Goal: Task Accomplishment & Management: Use online tool/utility

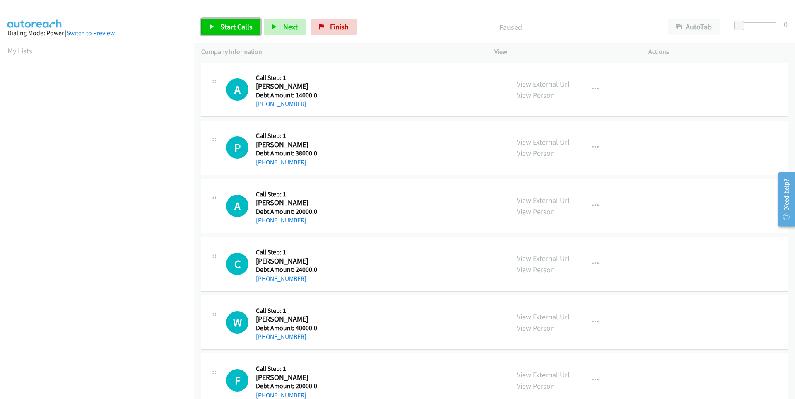
click at [222, 22] on span "Start Calls" at bounding box center [236, 27] width 32 height 10
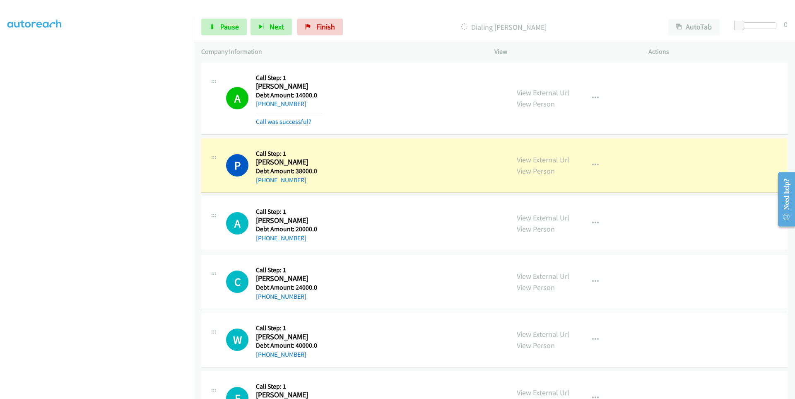
drag, startPoint x: 305, startPoint y: 180, endPoint x: 263, endPoint y: 183, distance: 42.0
click at [263, 183] on div "+1 973-533-8676" at bounding box center [289, 180] width 66 height 10
copy link "973-533-8676"
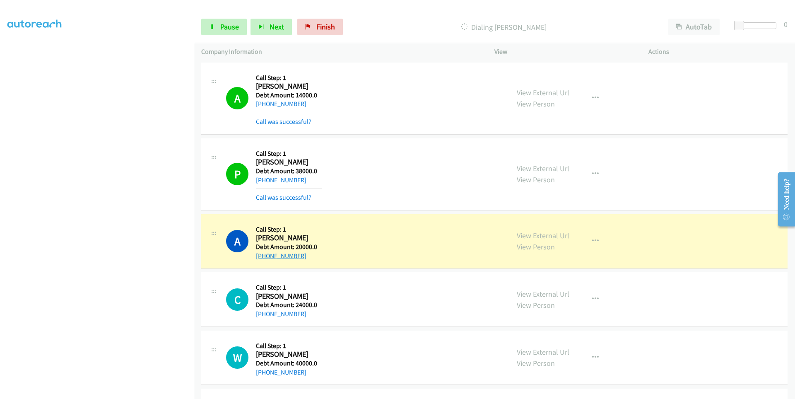
drag, startPoint x: 308, startPoint y: 259, endPoint x: 267, endPoint y: 256, distance: 40.2
click at [264, 259] on div "+1 954-446-3242" at bounding box center [289, 256] width 66 height 10
copy link "954-446-3242"
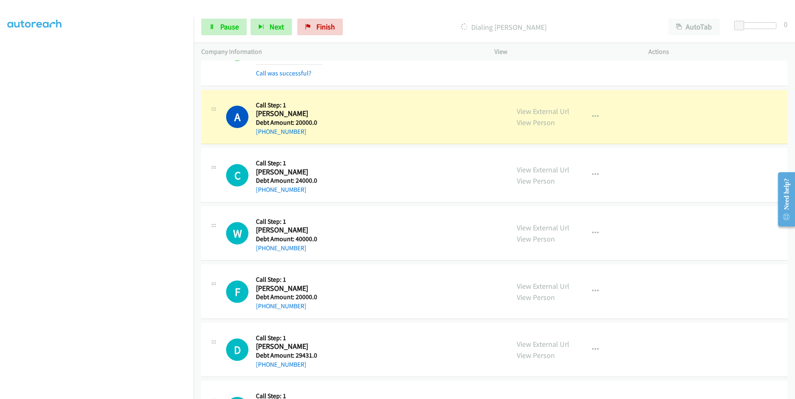
scroll to position [166, 0]
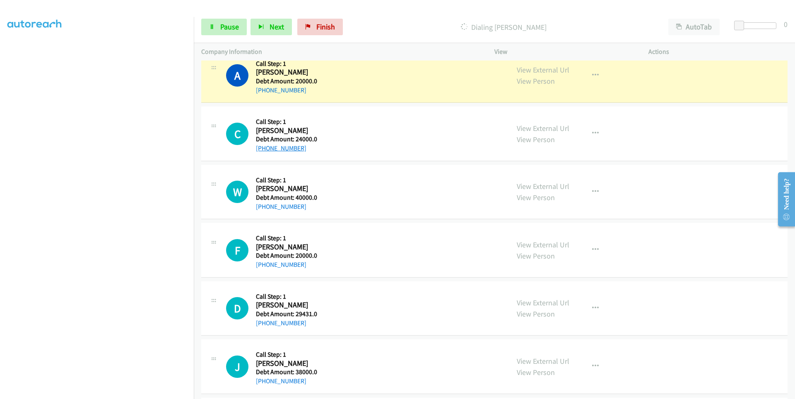
drag, startPoint x: 309, startPoint y: 148, endPoint x: 263, endPoint y: 152, distance: 45.7
click at [263, 152] on div "+1 708-439-7395" at bounding box center [289, 148] width 66 height 10
copy link "708-439-7395"
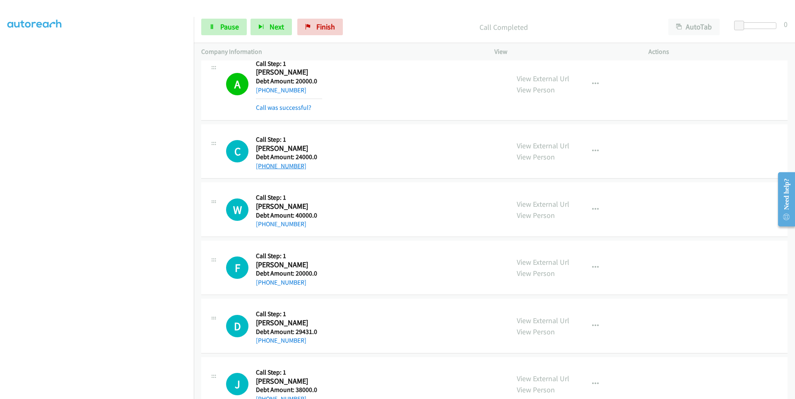
copy link "708-439-7395"
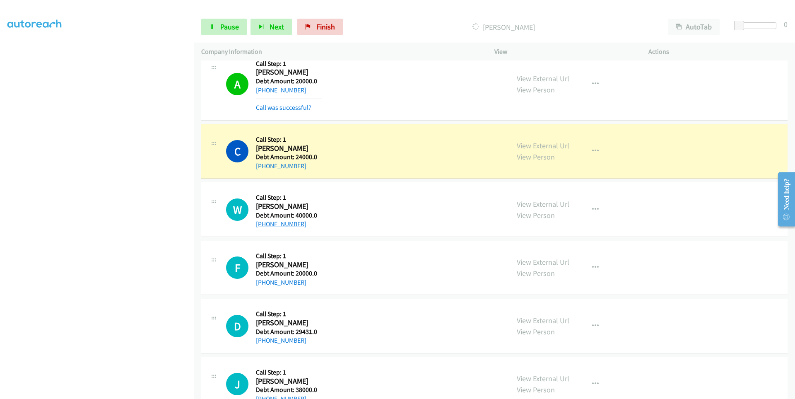
drag, startPoint x: 314, startPoint y: 224, endPoint x: 264, endPoint y: 224, distance: 50.1
click at [264, 224] on div "+1 480-506-6713" at bounding box center [289, 224] width 66 height 10
copy link "480-506-6713"
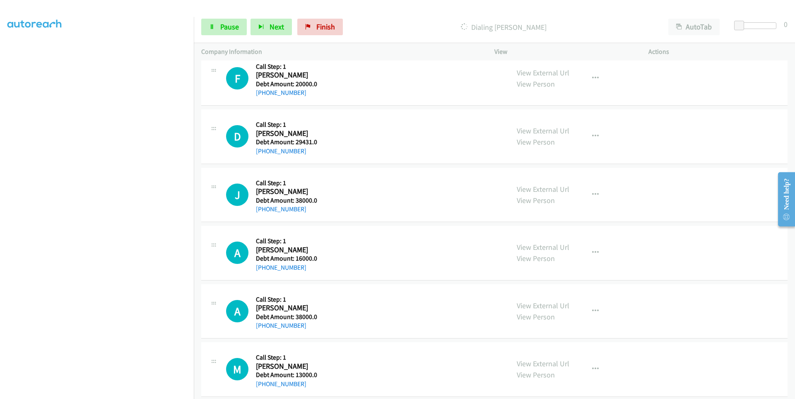
scroll to position [331, 0]
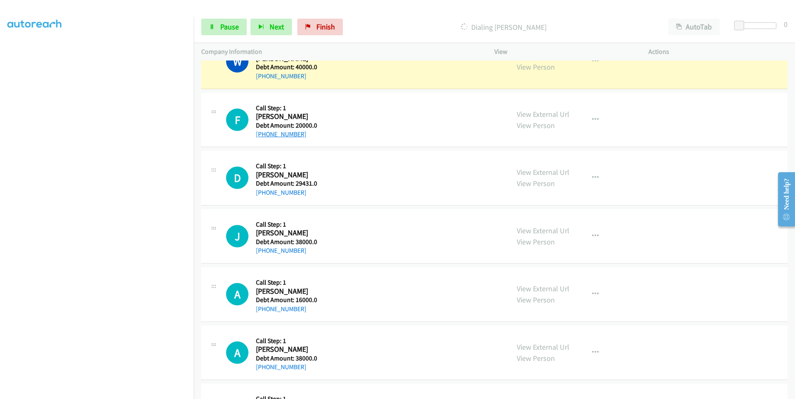
drag, startPoint x: 310, startPoint y: 136, endPoint x: 263, endPoint y: 136, distance: 46.4
click at [263, 136] on div "+1 412-334-6860" at bounding box center [289, 134] width 66 height 10
copy link "412-334-6860"
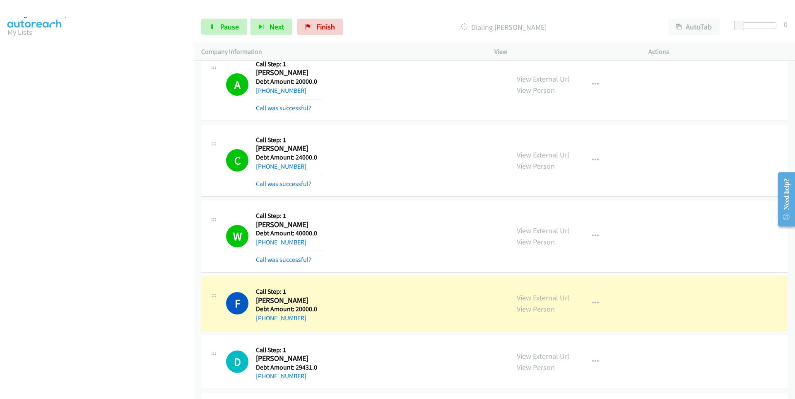
scroll to position [0, 0]
drag, startPoint x: 94, startPoint y: 33, endPoint x: 108, endPoint y: 32, distance: 14.1
click at [94, 33] on link "Switch to Preview" at bounding box center [91, 33] width 48 height 8
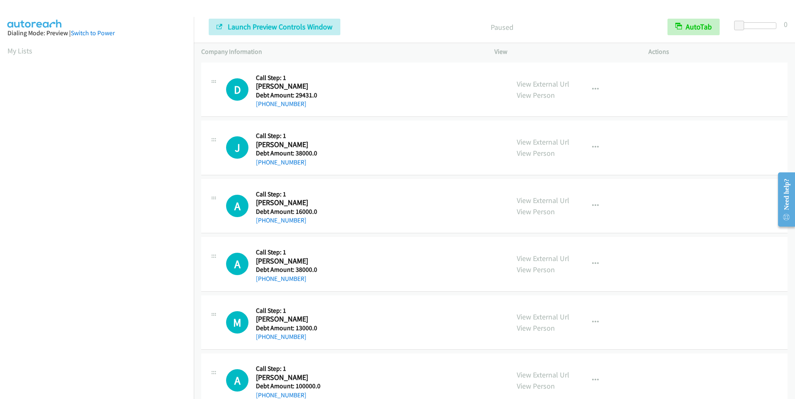
click at [7, 48] on aside "Dialing Mode: Preview | Switch to Power My Lists" at bounding box center [97, 246] width 194 height 458
click at [2, 48] on aside "Dialing Mode: Preview | Switch to Power My Lists" at bounding box center [97, 246] width 194 height 458
click at [89, 32] on link "Switch to Power" at bounding box center [93, 33] width 44 height 8
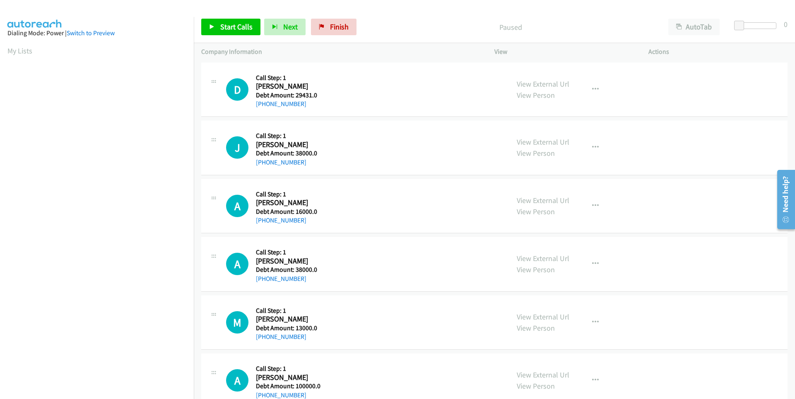
click at [2, 48] on aside "Dialing Mode: Power | Switch to Preview My Lists" at bounding box center [97, 246] width 194 height 458
click at [77, 34] on link "Switch to Preview" at bounding box center [91, 33] width 48 height 8
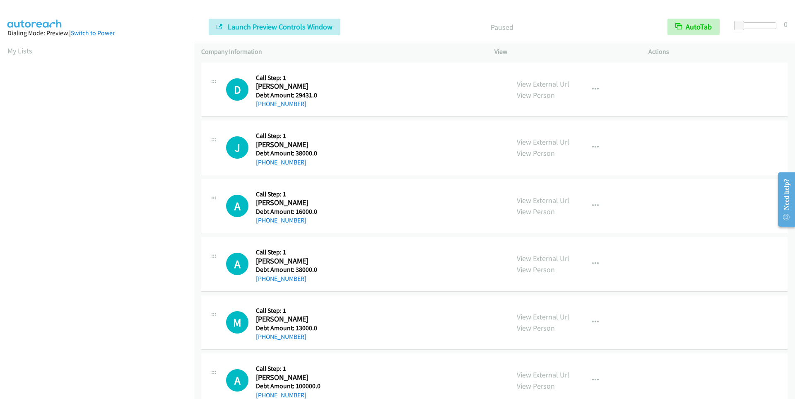
click at [7, 50] on link "My Lists" at bounding box center [19, 51] width 25 height 10
click at [99, 35] on link "Switch to Power" at bounding box center [93, 33] width 44 height 8
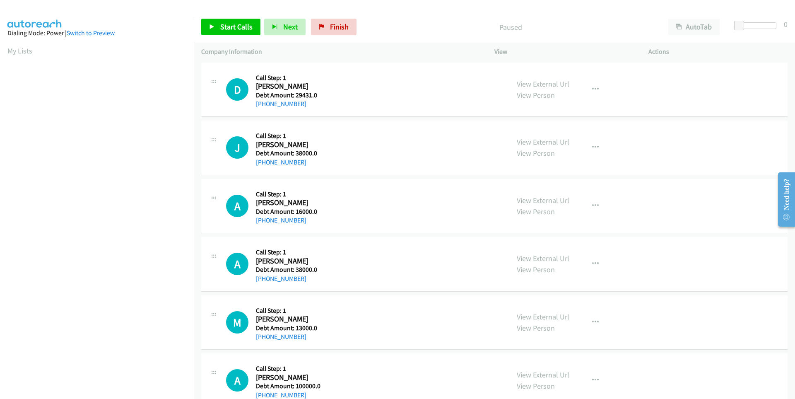
click at [8, 52] on link "My Lists" at bounding box center [19, 51] width 25 height 10
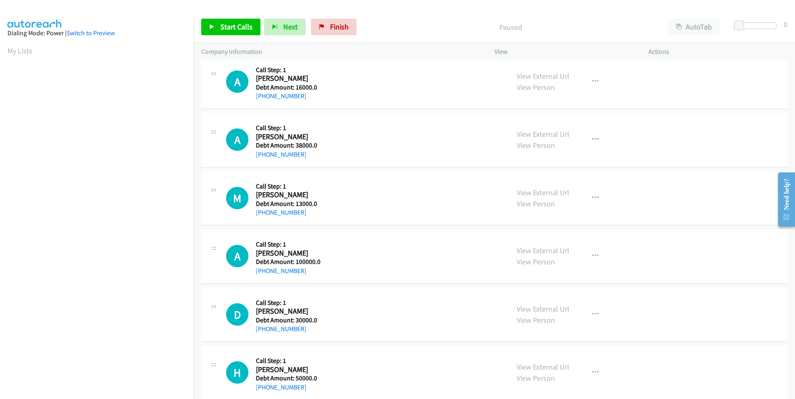
scroll to position [65, 0]
click at [215, 30] on link "Start Calls" at bounding box center [230, 27] width 59 height 17
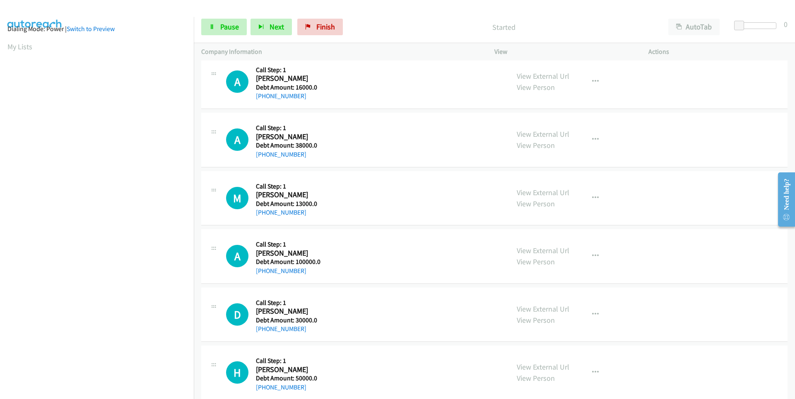
scroll to position [0, 0]
click at [214, 28] on icon at bounding box center [212, 27] width 6 height 6
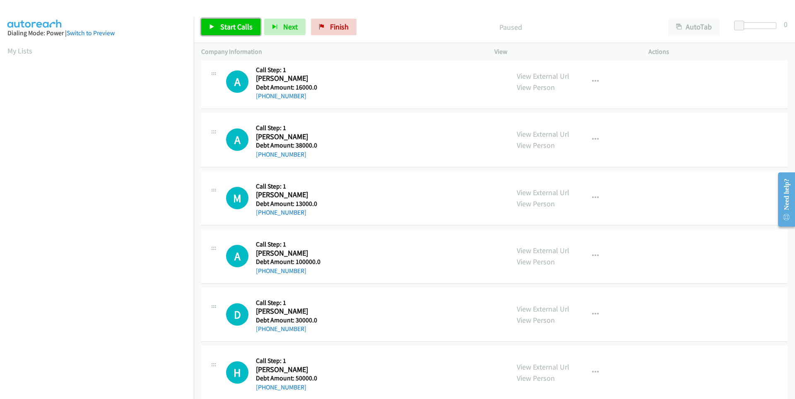
click at [214, 28] on icon at bounding box center [212, 27] width 6 height 6
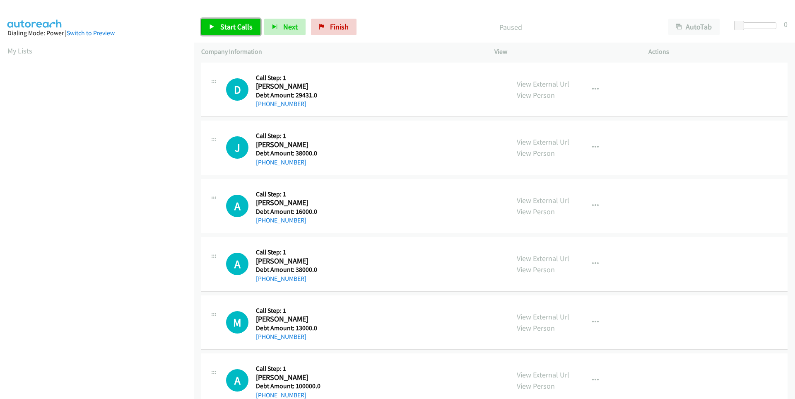
click at [212, 29] on icon at bounding box center [212, 27] width 6 height 6
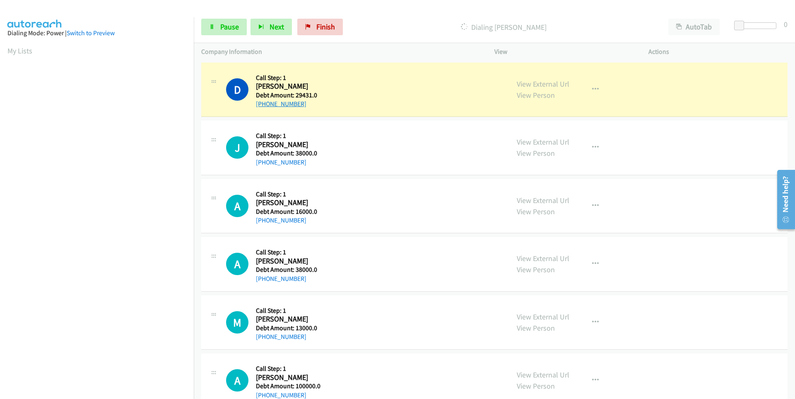
drag, startPoint x: 303, startPoint y: 106, endPoint x: 261, endPoint y: 107, distance: 41.4
click at [261, 107] on div "[PHONE_NUMBER]" at bounding box center [289, 104] width 66 height 10
copy link "[PHONE_NUMBER]"
drag, startPoint x: 310, startPoint y: 160, endPoint x: 264, endPoint y: 166, distance: 46.3
click at [264, 166] on div "[PHONE_NUMBER]" at bounding box center [289, 162] width 66 height 10
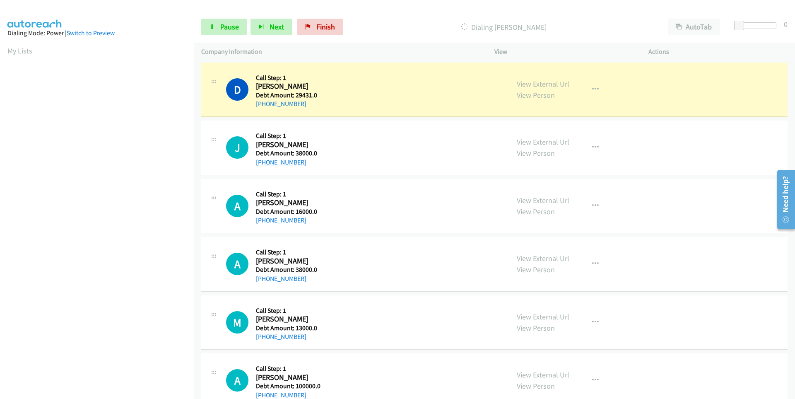
copy link "[PHONE_NUMBER]"
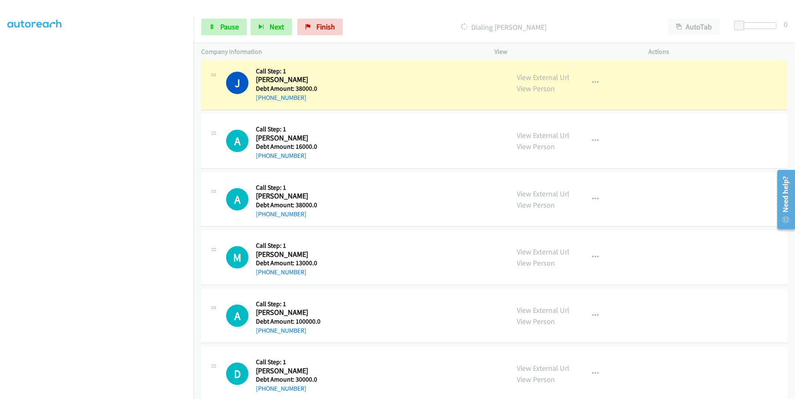
scroll to position [83, 0]
drag, startPoint x: 304, startPoint y: 155, endPoint x: 263, endPoint y: 156, distance: 40.6
click at [263, 156] on div "[PHONE_NUMBER]" at bounding box center [289, 155] width 66 height 10
copy link "[PHONE_NUMBER]"
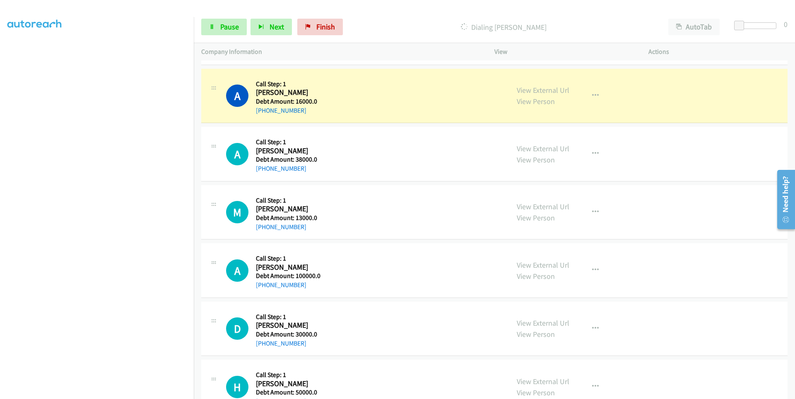
scroll to position [166, 0]
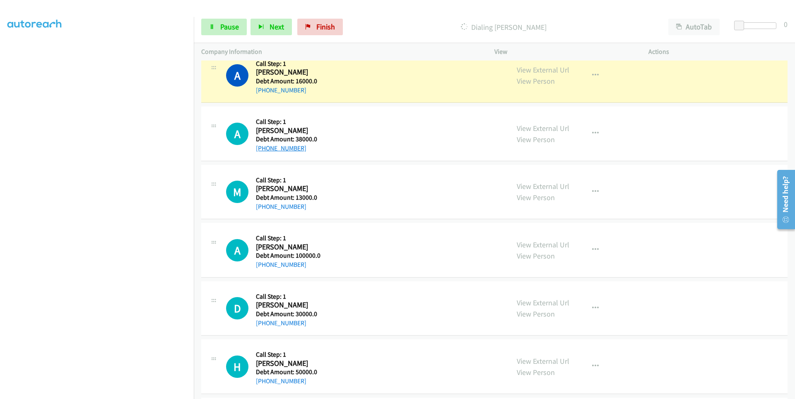
drag, startPoint x: 303, startPoint y: 149, endPoint x: 267, endPoint y: 150, distance: 36.0
click at [264, 151] on div "[PHONE_NUMBER]" at bounding box center [289, 148] width 66 height 10
copy link "[PHONE_NUMBER]"
drag, startPoint x: 308, startPoint y: 90, endPoint x: 261, endPoint y: 91, distance: 47.2
click at [261, 91] on div "[PHONE_NUMBER]" at bounding box center [289, 90] width 66 height 10
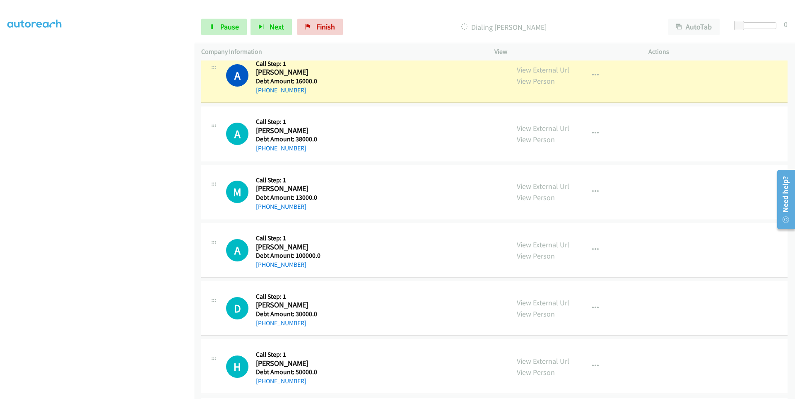
copy link "[PHONE_NUMBER]"
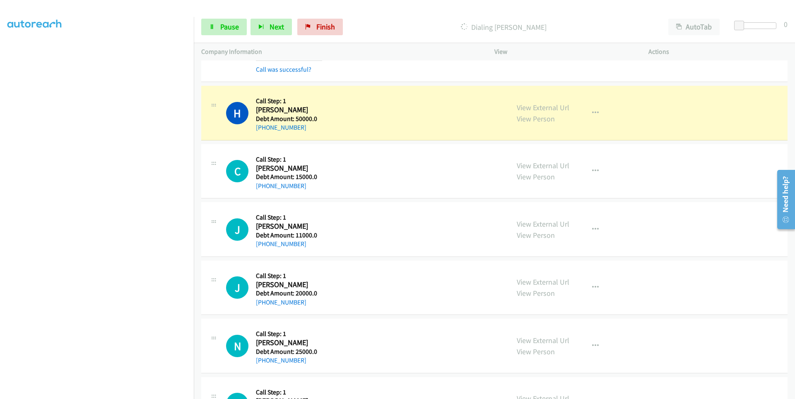
scroll to position [538, 0]
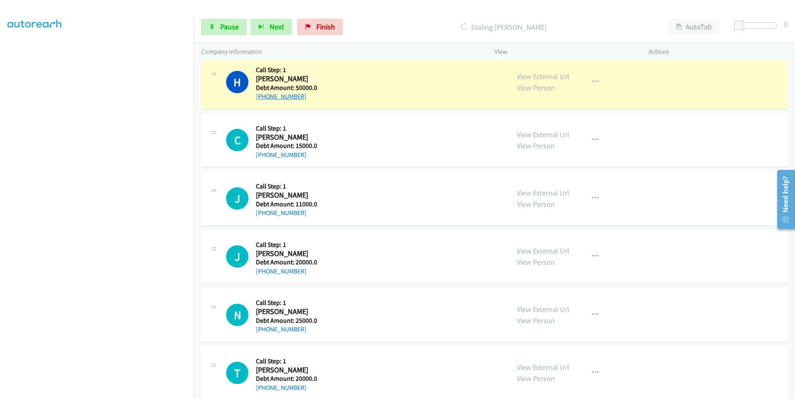
drag, startPoint x: 308, startPoint y: 97, endPoint x: 264, endPoint y: 100, distance: 44.4
click at [264, 100] on div "[PHONE_NUMBER]" at bounding box center [289, 96] width 66 height 10
copy link "[PHONE_NUMBER]"
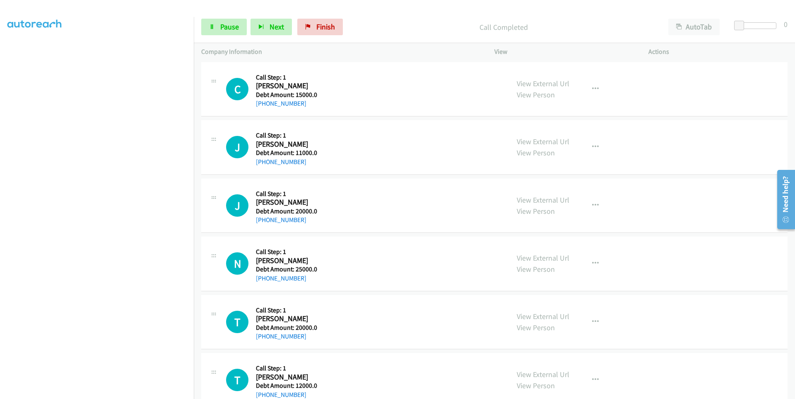
scroll to position [621, 0]
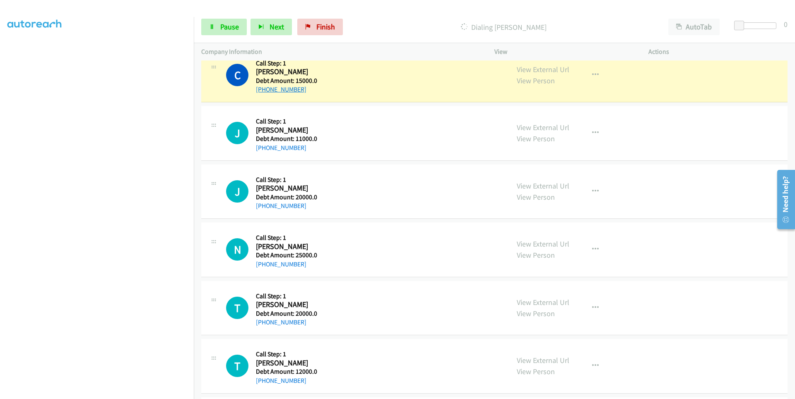
drag, startPoint x: 306, startPoint y: 87, endPoint x: 263, endPoint y: 90, distance: 43.1
click at [263, 90] on div "[PHONE_NUMBER]" at bounding box center [289, 89] width 66 height 10
copy link "[PHONE_NUMBER]"
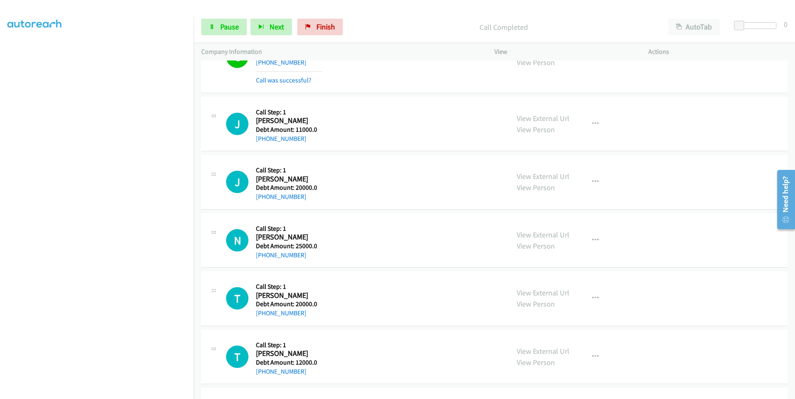
scroll to position [662, 0]
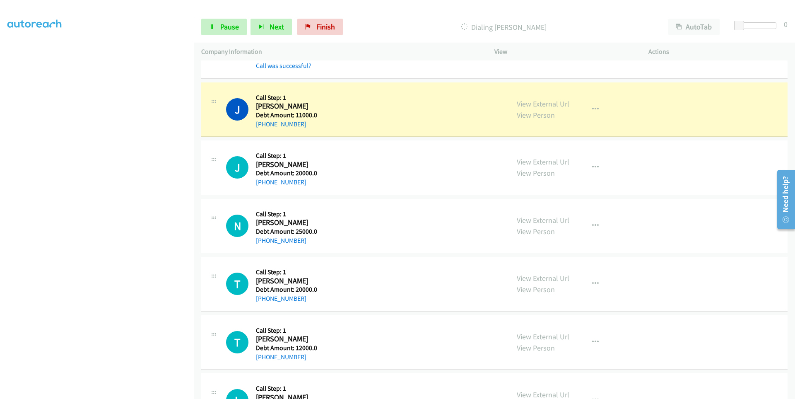
drag, startPoint x: 308, startPoint y: 124, endPoint x: 264, endPoint y: 128, distance: 44.1
click at [264, 128] on div "[PHONE_NUMBER]" at bounding box center [289, 124] width 66 height 10
copy link "[PHONE_NUMBER]"
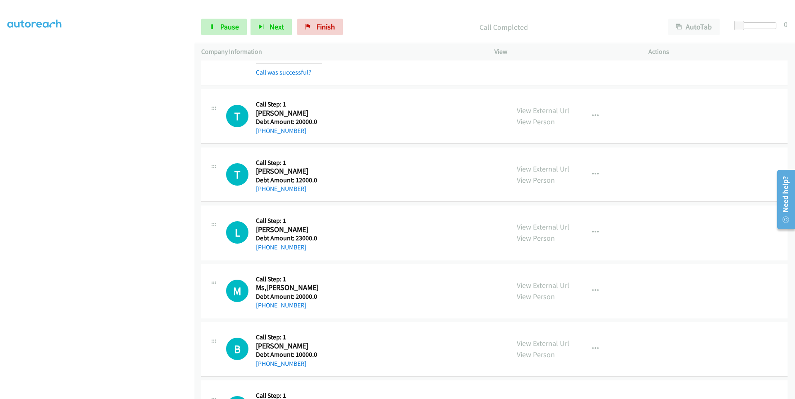
scroll to position [869, 0]
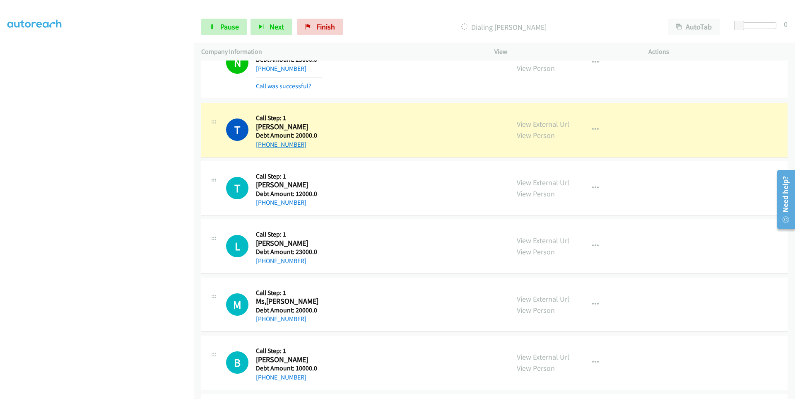
drag, startPoint x: 306, startPoint y: 142, endPoint x: 264, endPoint y: 146, distance: 41.6
click at [264, 146] on div "[PHONE_NUMBER]" at bounding box center [289, 144] width 66 height 10
copy link "[PHONE_NUMBER]"
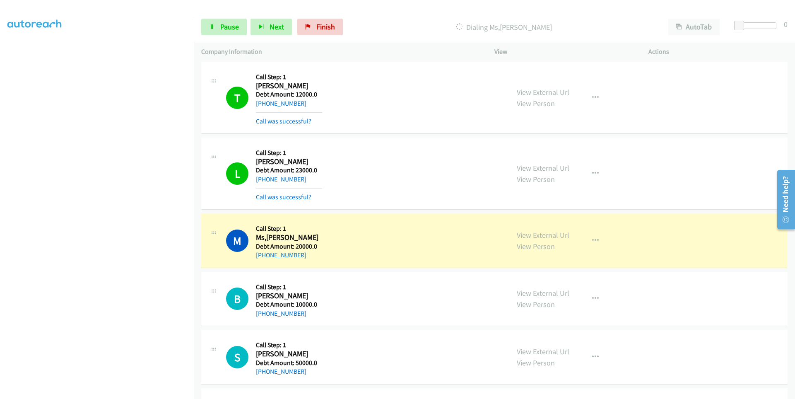
scroll to position [993, 0]
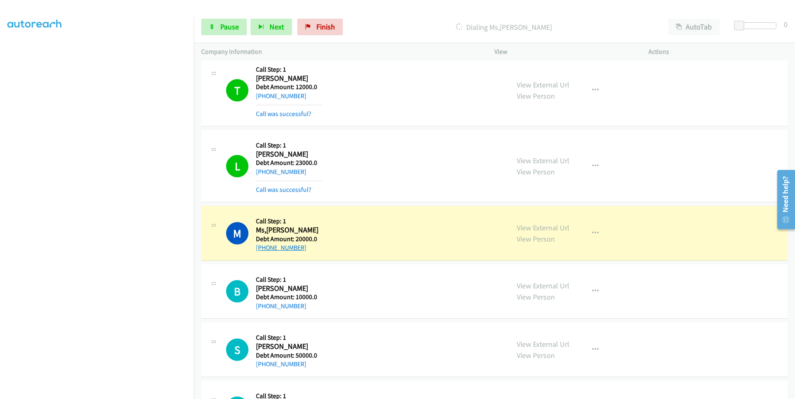
drag, startPoint x: 304, startPoint y: 245, endPoint x: 265, endPoint y: 251, distance: 39.7
click at [265, 251] on div "[PHONE_NUMBER]" at bounding box center [287, 248] width 62 height 10
copy link "[PHONE_NUMBER]"
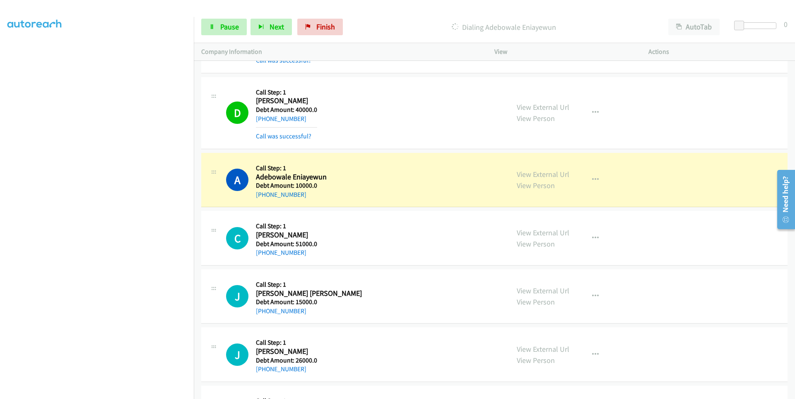
scroll to position [1449, 0]
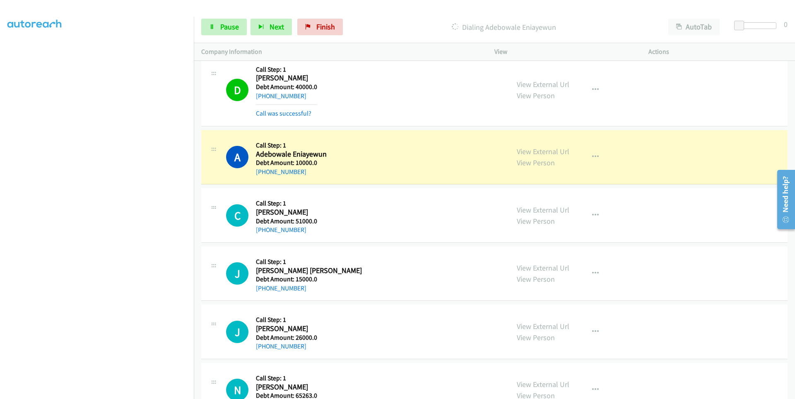
click at [209, 303] on td "J Callback Scheduled Call Step: 1 [PERSON_NAME] America/Chicago Debt Amount: 26…" at bounding box center [494, 332] width 601 height 58
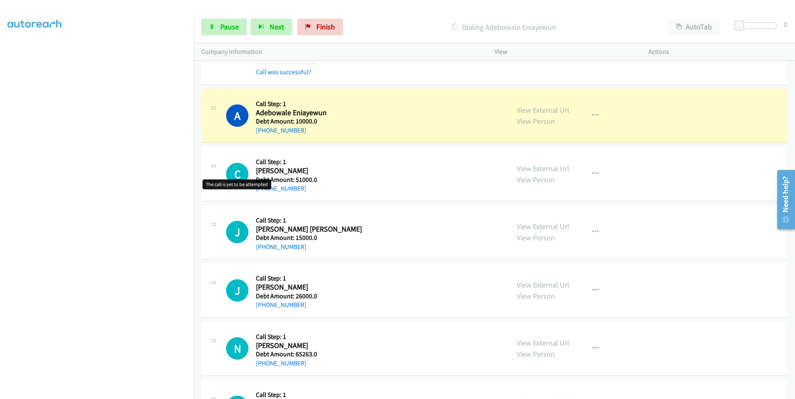
scroll to position [1531, 0]
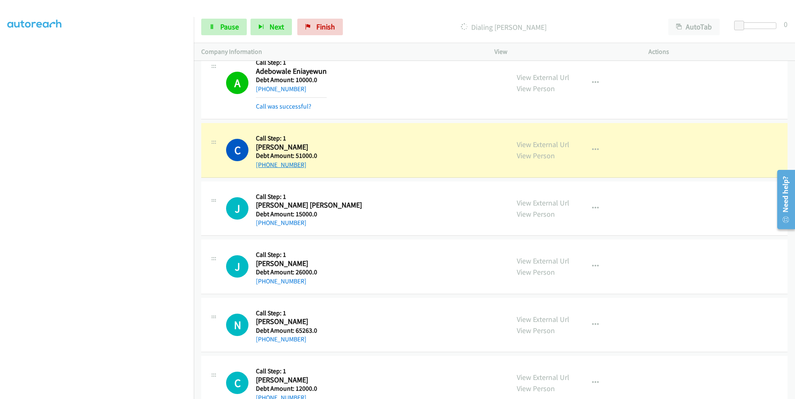
drag, startPoint x: 312, startPoint y: 165, endPoint x: 265, endPoint y: 164, distance: 47.2
click at [265, 164] on div "[PHONE_NUMBER]" at bounding box center [286, 165] width 61 height 10
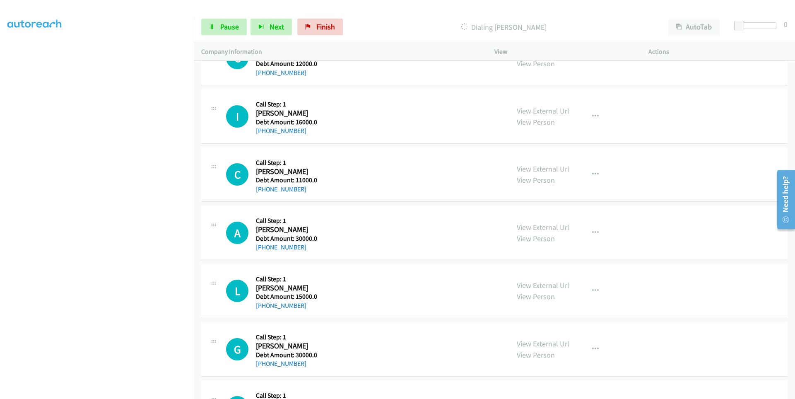
scroll to position [1867, 0]
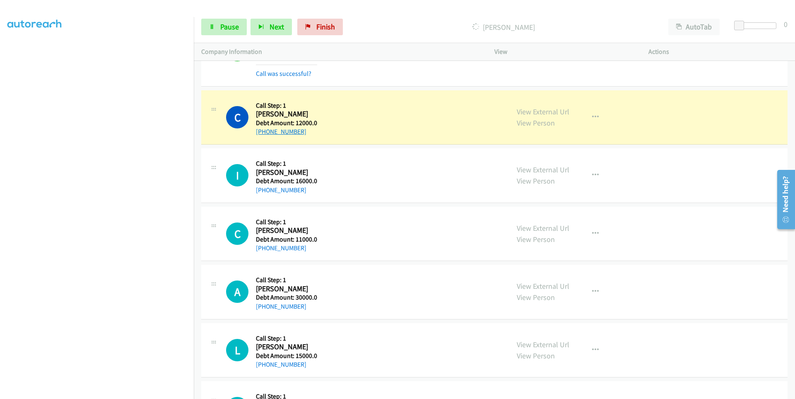
drag, startPoint x: 305, startPoint y: 130, endPoint x: 262, endPoint y: 132, distance: 43.1
click at [262, 132] on div "[PHONE_NUMBER]" at bounding box center [286, 132] width 61 height 10
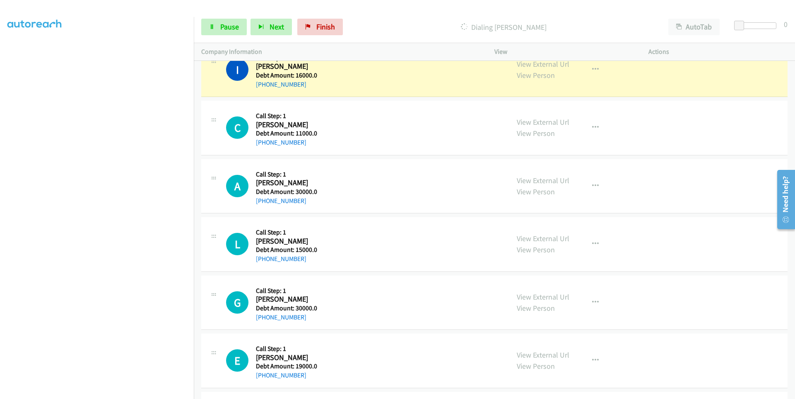
scroll to position [1992, 0]
drag, startPoint x: 303, startPoint y: 85, endPoint x: 264, endPoint y: 90, distance: 40.0
click at [264, 90] on div "I Callback Scheduled Call Step: 1 Imran Talib America/New_York Debt Amount: 160…" at bounding box center [494, 69] width 586 height 55
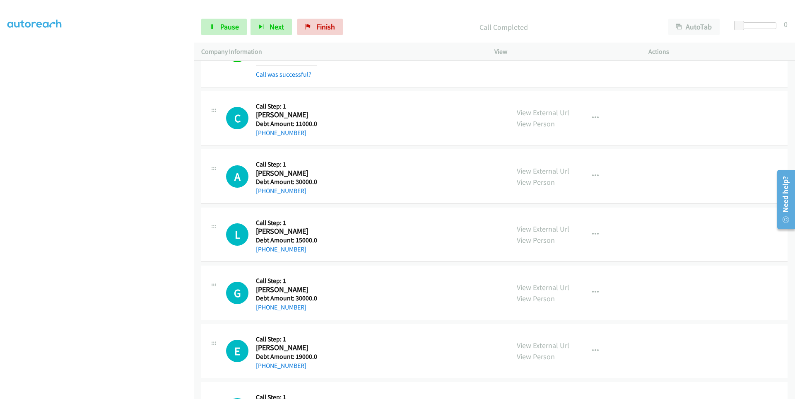
scroll to position [2033, 0]
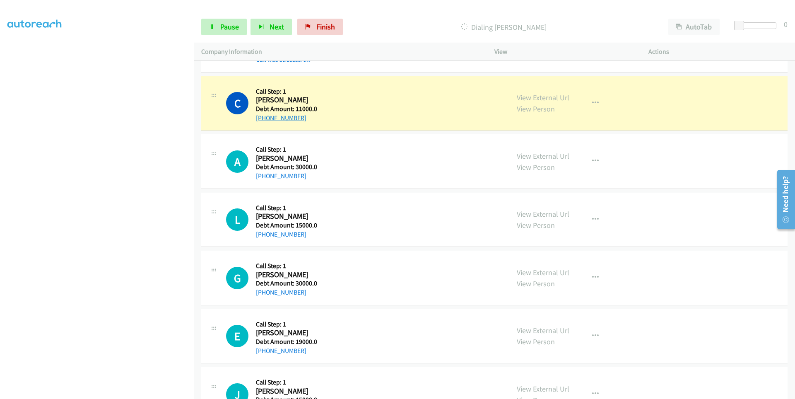
drag, startPoint x: 308, startPoint y: 115, endPoint x: 268, endPoint y: 119, distance: 40.4
click at [268, 119] on div "[PHONE_NUMBER]" at bounding box center [286, 118] width 61 height 10
click at [315, 130] on div "C Callback Scheduled Call Step: 1 [PERSON_NAME] America/Denver Debt Amount: 110…" at bounding box center [494, 103] width 586 height 55
click at [327, 139] on div "A Callback Scheduled Call Step: 1 [PERSON_NAME] America/New_York Debt Amount: 3…" at bounding box center [494, 161] width 586 height 55
drag, startPoint x: 304, startPoint y: 119, endPoint x: 262, endPoint y: 120, distance: 41.4
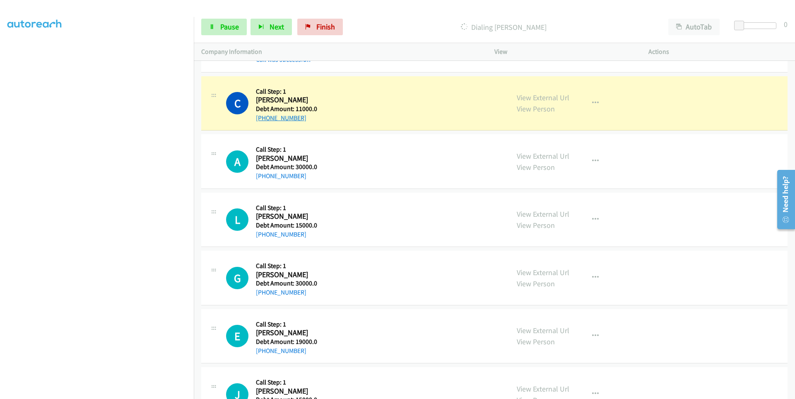
click at [262, 120] on div "[PHONE_NUMBER]" at bounding box center [286, 118] width 61 height 10
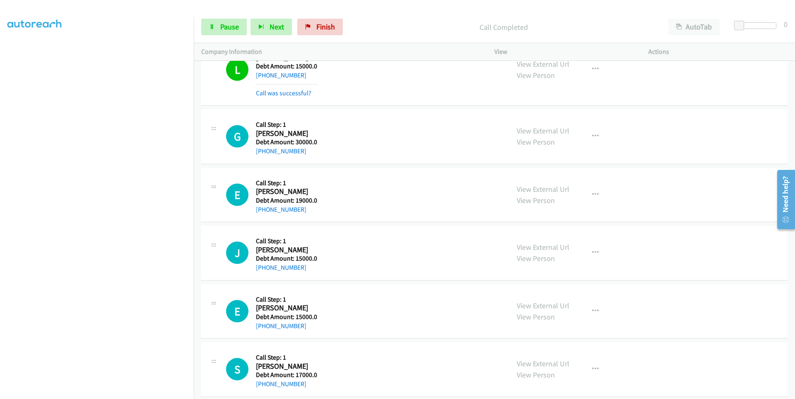
scroll to position [2240, 0]
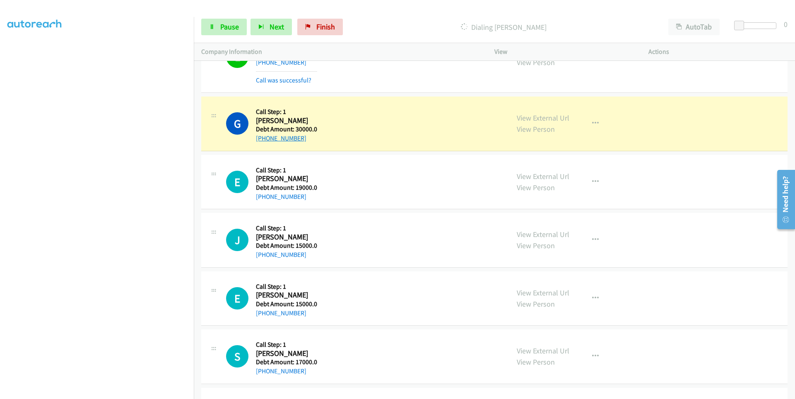
drag, startPoint x: 311, startPoint y: 137, endPoint x: 264, endPoint y: 139, distance: 46.8
click at [264, 139] on div "[PHONE_NUMBER]" at bounding box center [286, 138] width 61 height 10
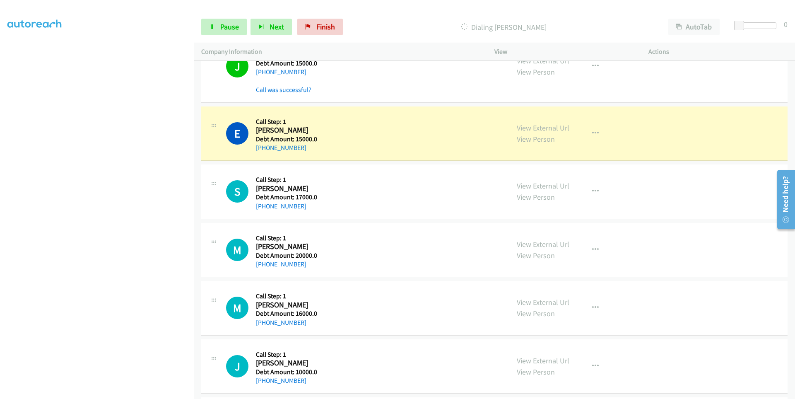
scroll to position [2488, 0]
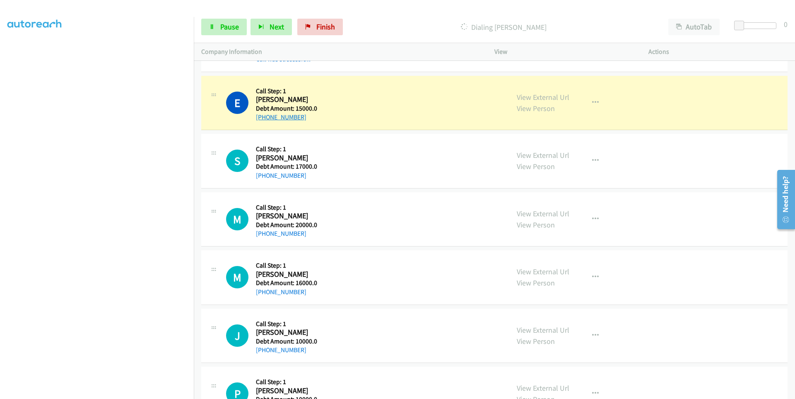
drag, startPoint x: 306, startPoint y: 120, endPoint x: 264, endPoint y: 119, distance: 42.6
click at [264, 119] on div "[PHONE_NUMBER]" at bounding box center [286, 117] width 61 height 10
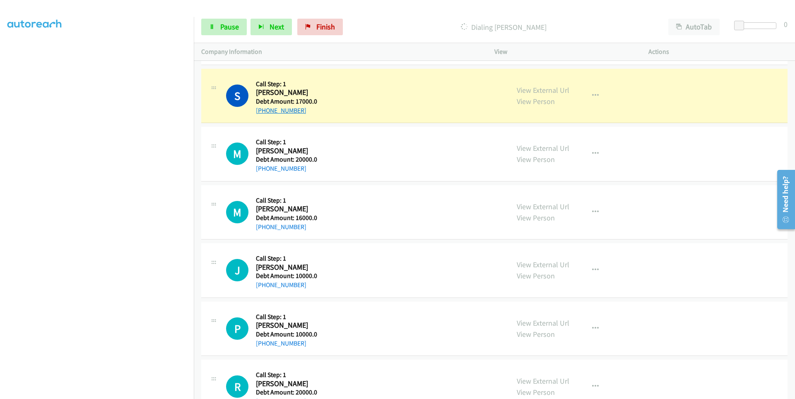
scroll to position [2612, 0]
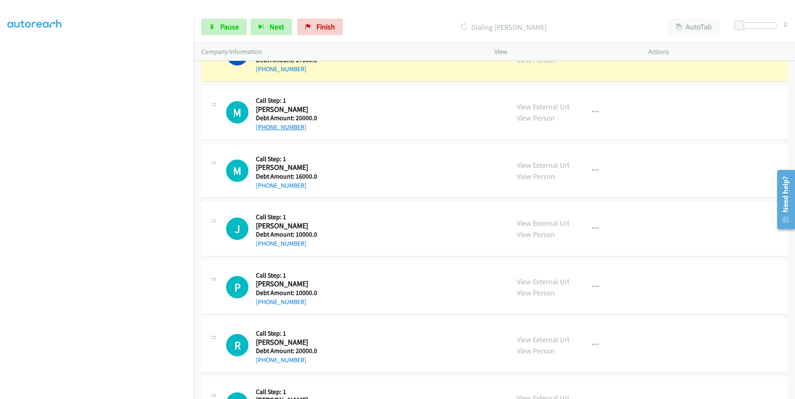
drag, startPoint x: 307, startPoint y: 127, endPoint x: 264, endPoint y: 129, distance: 43.1
click at [264, 129] on div "[PHONE_NUMBER]" at bounding box center [286, 127] width 61 height 10
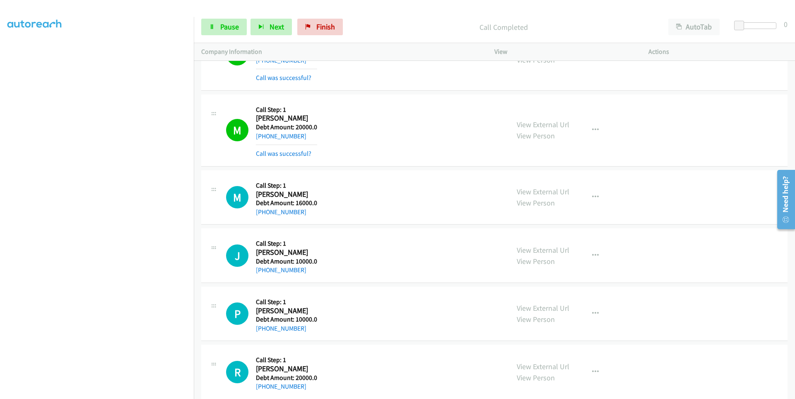
scroll to position [48, 0]
click at [216, 23] on link "Pause" at bounding box center [224, 27] width 46 height 17
click at [216, 23] on link "Start Calls" at bounding box center [230, 27] width 59 height 17
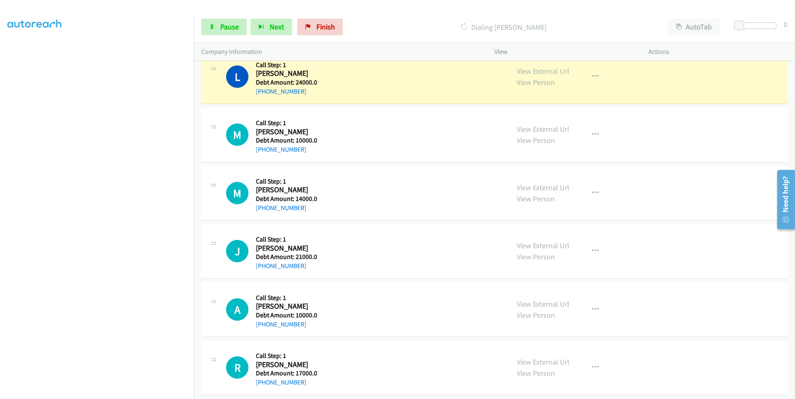
scroll to position [3242, 0]
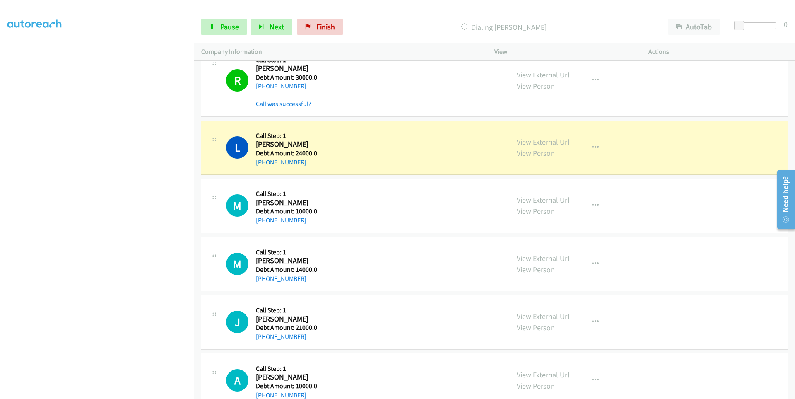
drag, startPoint x: 319, startPoint y: 165, endPoint x: 262, endPoint y: 166, distance: 57.5
click at [262, 166] on div "L Callback Scheduled Call Step: 1 [PERSON_NAME] America/New_York Debt Amount: 2…" at bounding box center [364, 147] width 276 height 39
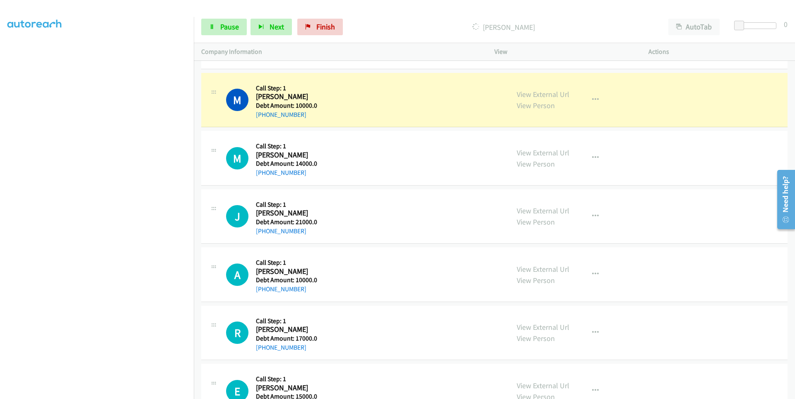
scroll to position [3366, 0]
drag, startPoint x: 310, startPoint y: 114, endPoint x: 264, endPoint y: 115, distance: 45.5
click at [264, 115] on div "[PHONE_NUMBER]" at bounding box center [286, 114] width 61 height 10
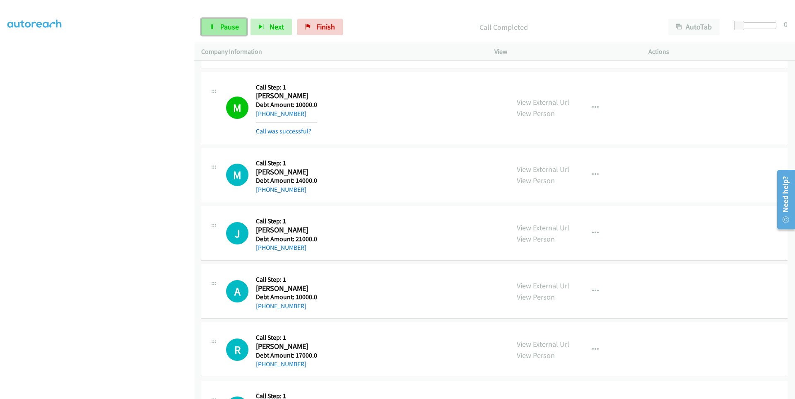
click at [219, 25] on link "Pause" at bounding box center [224, 27] width 46 height 17
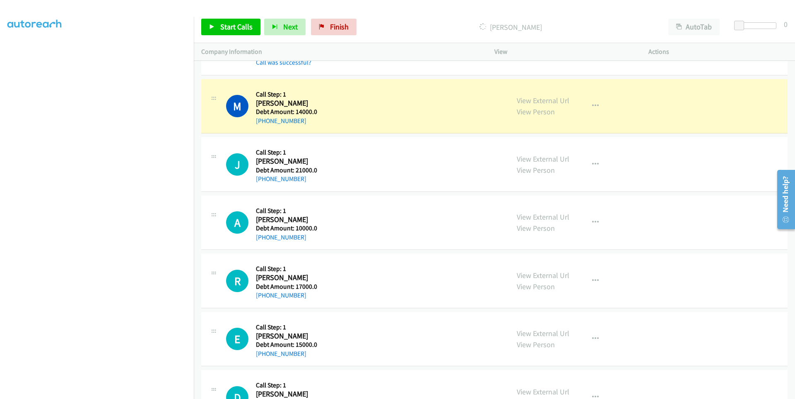
scroll to position [3449, 0]
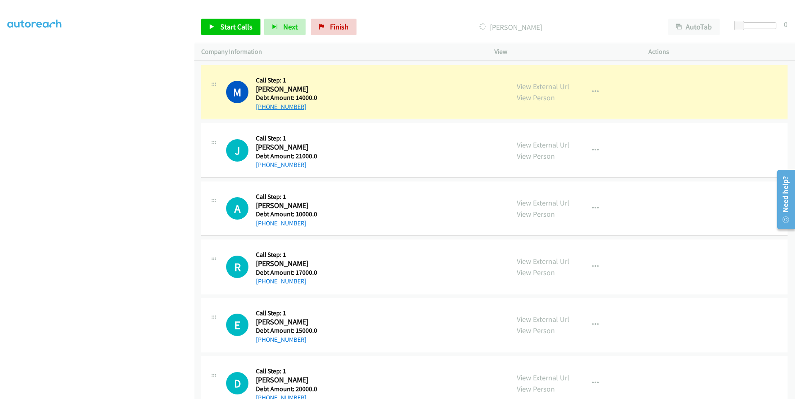
drag, startPoint x: 319, startPoint y: 106, endPoint x: 263, endPoint y: 108, distance: 55.5
click at [263, 108] on div "M Callback Scheduled Call Step: 1 [PERSON_NAME] America/New_York Debt Amount: 1…" at bounding box center [364, 91] width 276 height 39
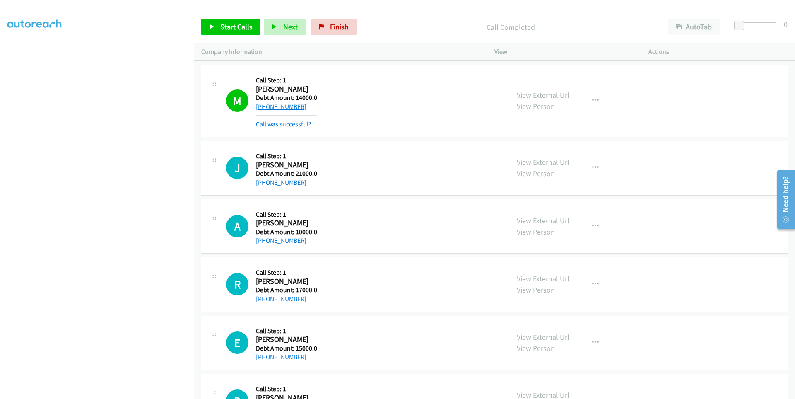
scroll to position [3490, 0]
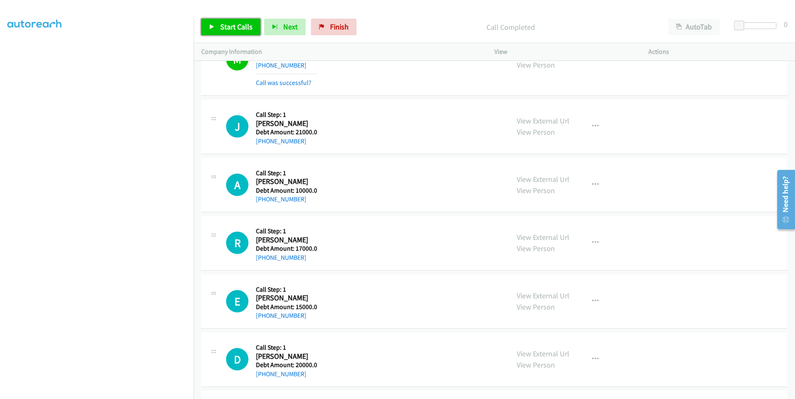
click at [229, 27] on span "Start Calls" at bounding box center [236, 27] width 32 height 10
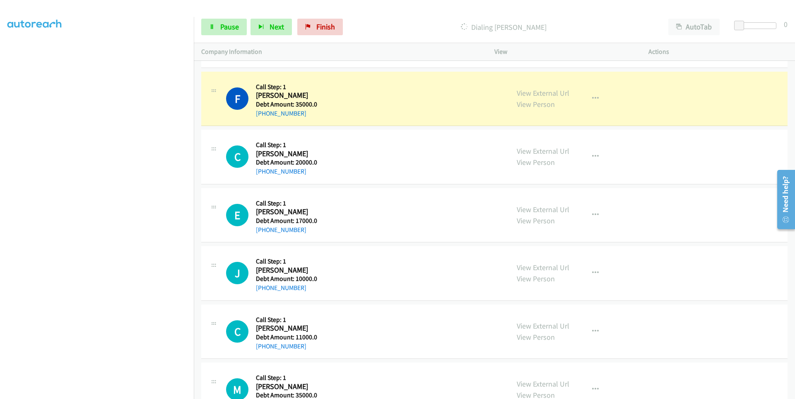
scroll to position [3904, 0]
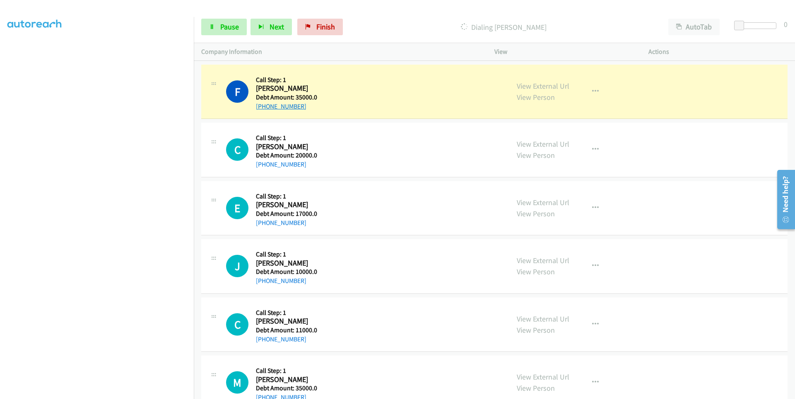
drag, startPoint x: 305, startPoint y: 108, endPoint x: 266, endPoint y: 108, distance: 39.3
click at [264, 108] on div "[PHONE_NUMBER]" at bounding box center [286, 106] width 61 height 10
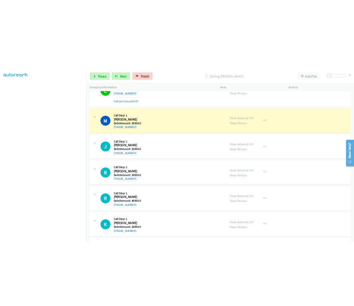
scroll to position [4277, 0]
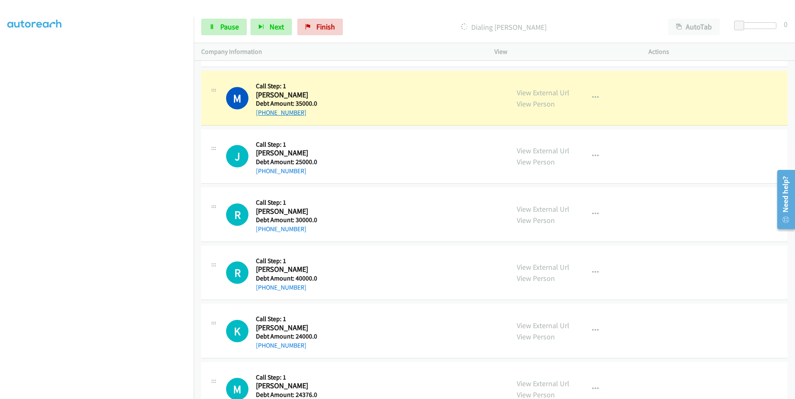
drag, startPoint x: 307, startPoint y: 113, endPoint x: 264, endPoint y: 116, distance: 43.1
click at [264, 116] on div "[PHONE_NUMBER]" at bounding box center [286, 113] width 61 height 10
click at [324, 113] on div "M Callback Scheduled Call Step: 1 [PERSON_NAME] America/Chicago Debt Amount: 35…" at bounding box center [364, 97] width 276 height 39
drag, startPoint x: 305, startPoint y: 112, endPoint x: 264, endPoint y: 114, distance: 40.2
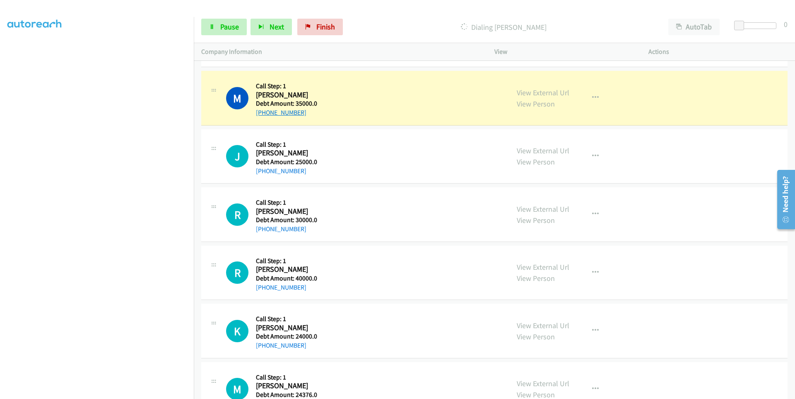
click at [264, 114] on div "[PHONE_NUMBER]" at bounding box center [286, 113] width 61 height 10
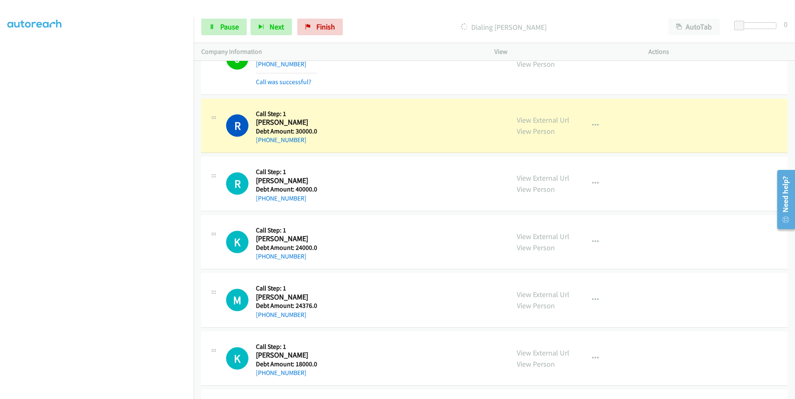
scroll to position [4442, 0]
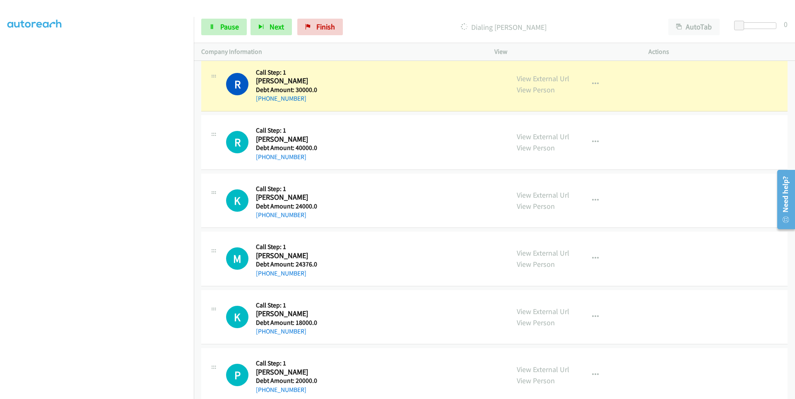
drag, startPoint x: 308, startPoint y: 99, endPoint x: 262, endPoint y: 103, distance: 45.7
click at [262, 103] on div "[PHONE_NUMBER]" at bounding box center [286, 99] width 61 height 10
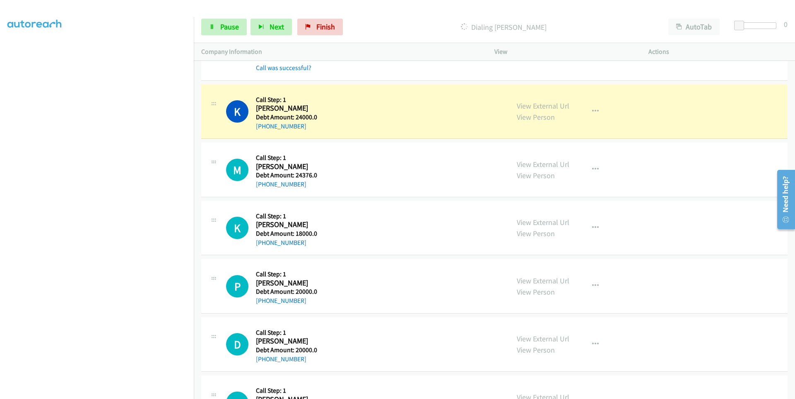
scroll to position [4608, 0]
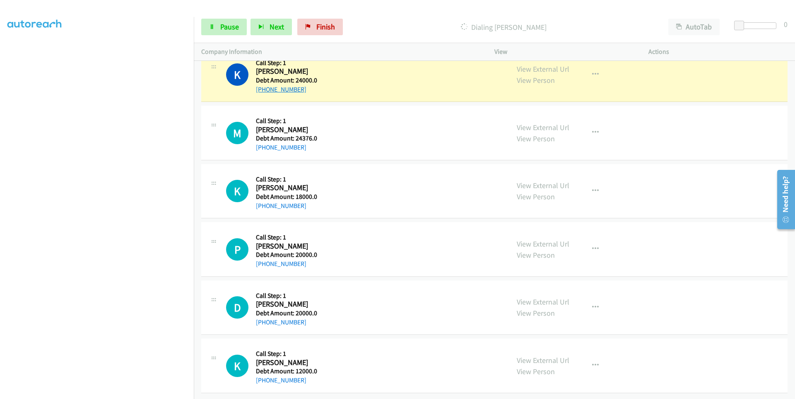
drag, startPoint x: 311, startPoint y: 84, endPoint x: 264, endPoint y: 87, distance: 47.2
click at [264, 87] on div "[PHONE_NUMBER]" at bounding box center [286, 89] width 61 height 10
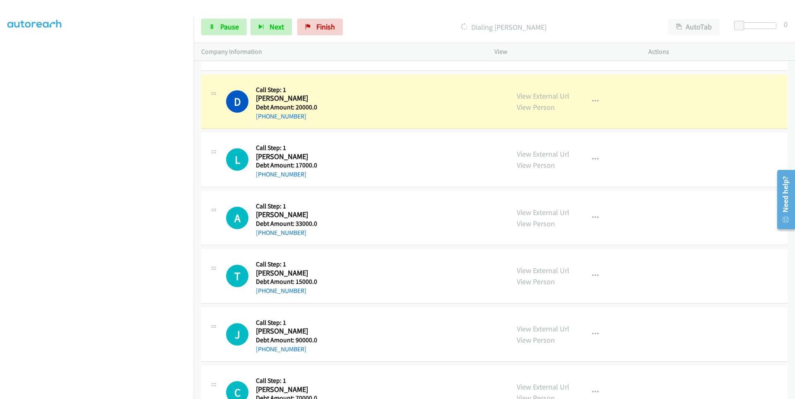
scroll to position [5110, 0]
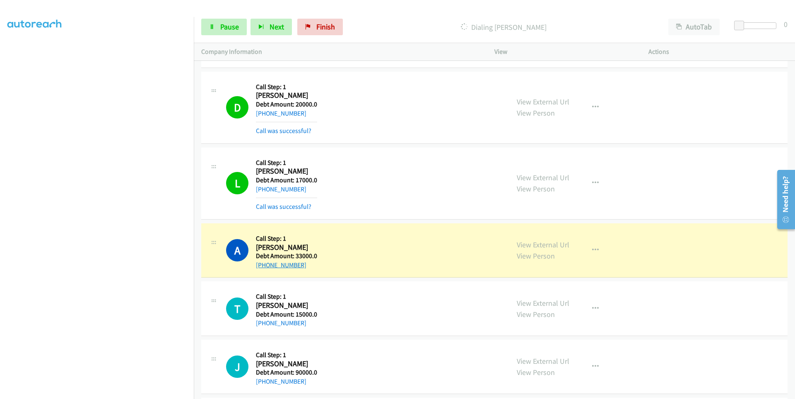
drag, startPoint x: 312, startPoint y: 264, endPoint x: 264, endPoint y: 266, distance: 48.1
click at [264, 266] on div "[PHONE_NUMBER]" at bounding box center [286, 265] width 61 height 10
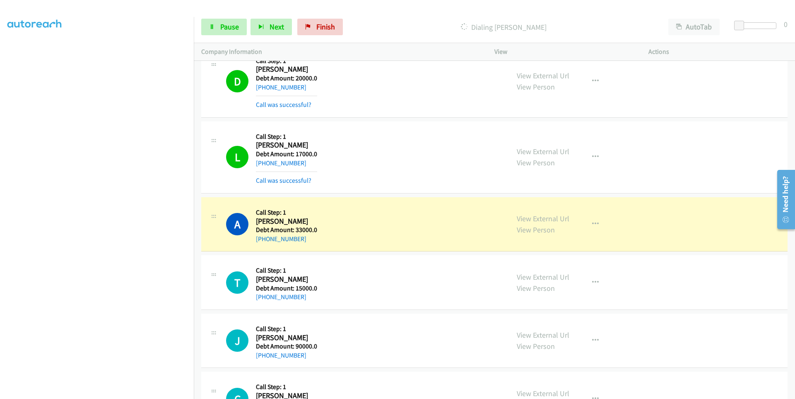
scroll to position [5275, 0]
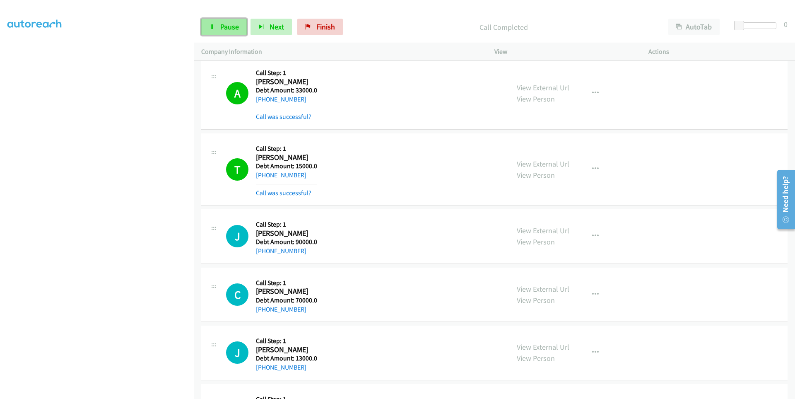
click at [223, 25] on span "Pause" at bounding box center [229, 27] width 19 height 10
click at [223, 25] on span "Start Calls" at bounding box center [236, 27] width 32 height 10
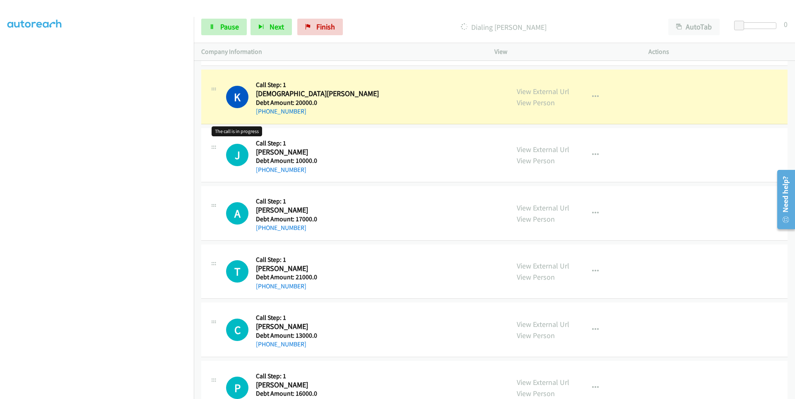
scroll to position [5692, 0]
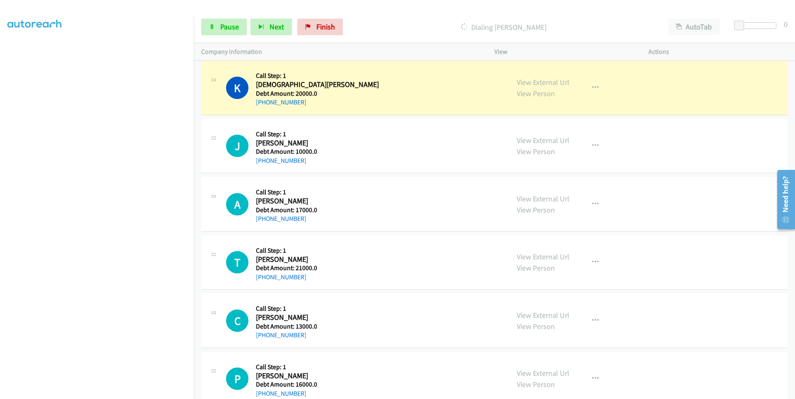
drag, startPoint x: 300, startPoint y: 104, endPoint x: 262, endPoint y: 106, distance: 37.3
click at [262, 106] on div "[PHONE_NUMBER]" at bounding box center [317, 102] width 123 height 10
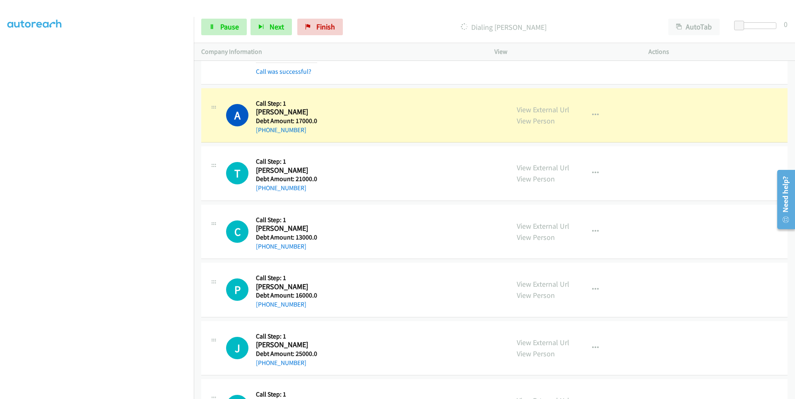
scroll to position [5857, 0]
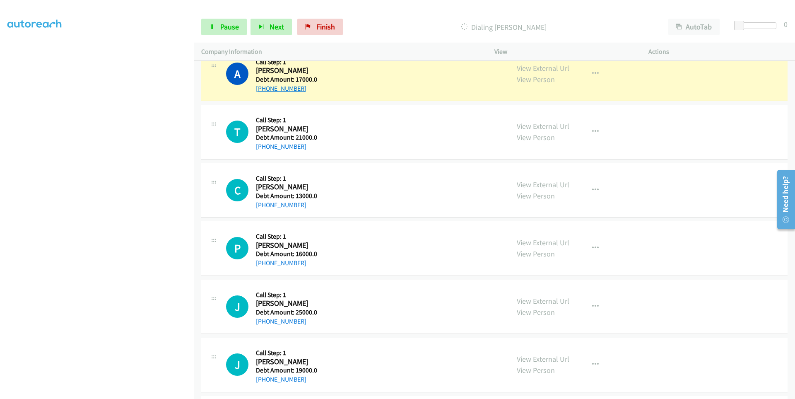
drag, startPoint x: 308, startPoint y: 89, endPoint x: 264, endPoint y: 90, distance: 43.9
click at [264, 90] on div "[PHONE_NUMBER]" at bounding box center [286, 89] width 61 height 10
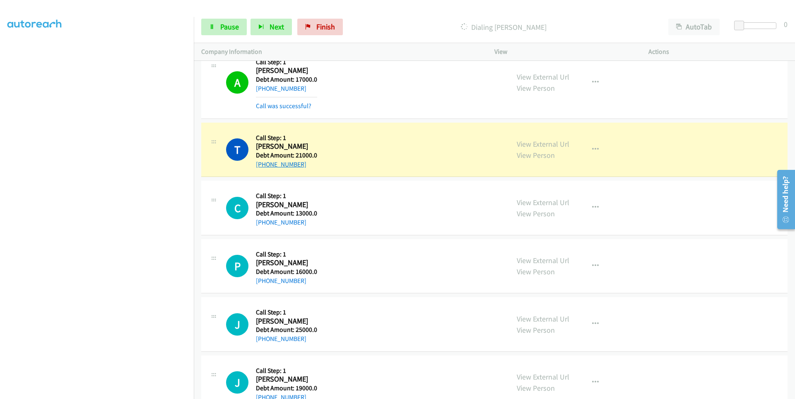
drag, startPoint x: 304, startPoint y: 166, endPoint x: 263, endPoint y: 166, distance: 41.4
click at [263, 166] on div "[PHONE_NUMBER]" at bounding box center [286, 164] width 61 height 10
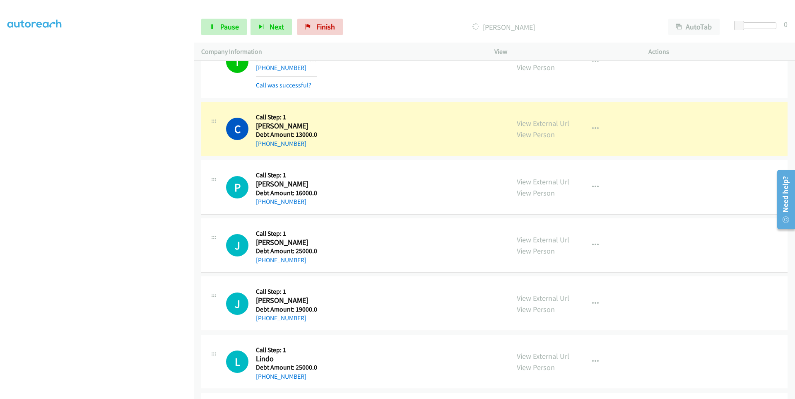
scroll to position [5982, 0]
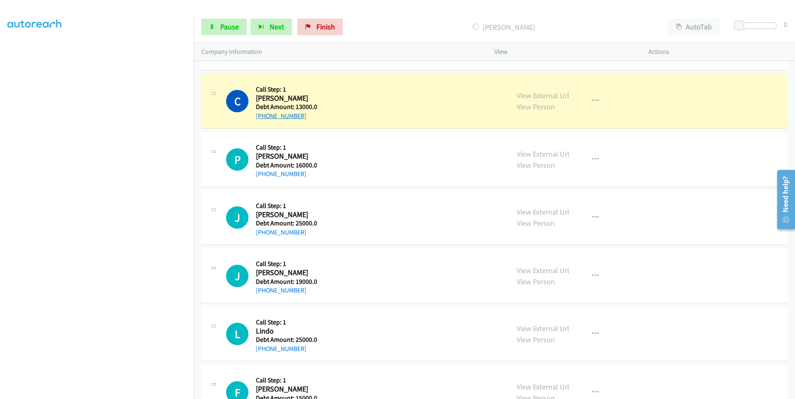
drag, startPoint x: 304, startPoint y: 116, endPoint x: 264, endPoint y: 118, distance: 40.2
click at [264, 118] on div "[PHONE_NUMBER]" at bounding box center [286, 116] width 61 height 10
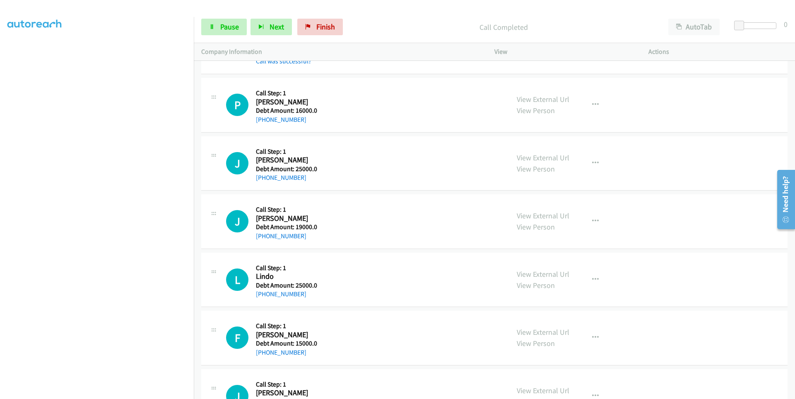
scroll to position [6064, 0]
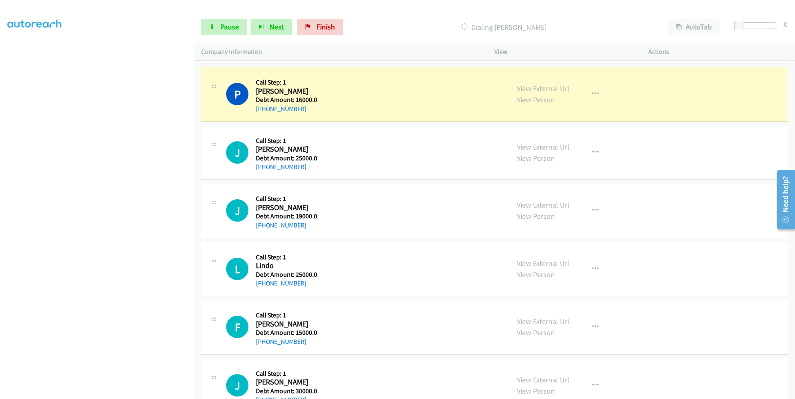
drag, startPoint x: 306, startPoint y: 112, endPoint x: 263, endPoint y: 114, distance: 43.5
click at [263, 114] on div "P Callback Scheduled Call Step: 1 [PERSON_NAME] America/New_York Debt Amount: 1…" at bounding box center [494, 94] width 586 height 55
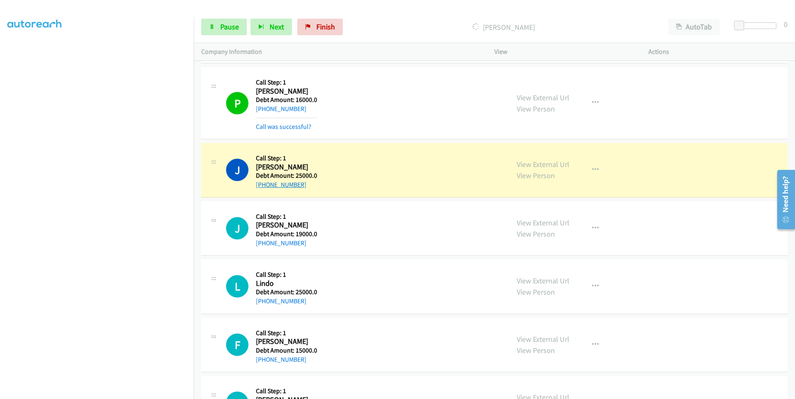
drag, startPoint x: 298, startPoint y: 185, endPoint x: 265, endPoint y: 186, distance: 33.2
click at [263, 188] on div "[PHONE_NUMBER]" at bounding box center [286, 185] width 61 height 10
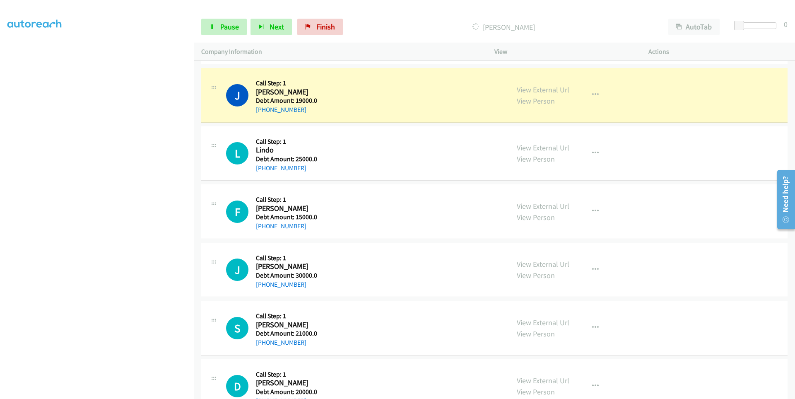
scroll to position [6230, 0]
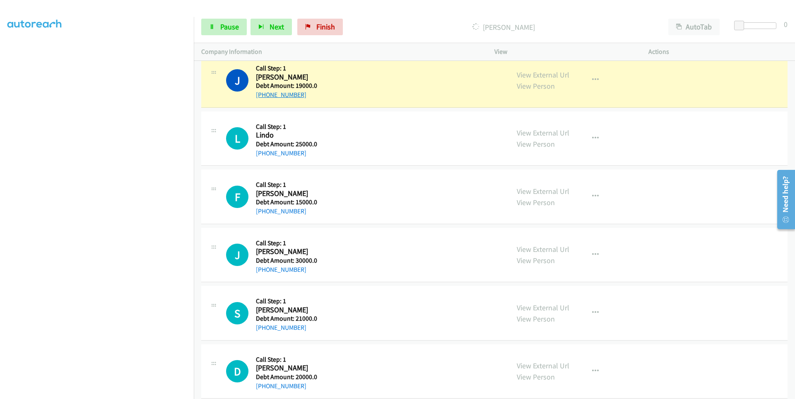
drag, startPoint x: 309, startPoint y: 96, endPoint x: 263, endPoint y: 96, distance: 45.9
click at [262, 96] on div "[PHONE_NUMBER]" at bounding box center [286, 95] width 61 height 10
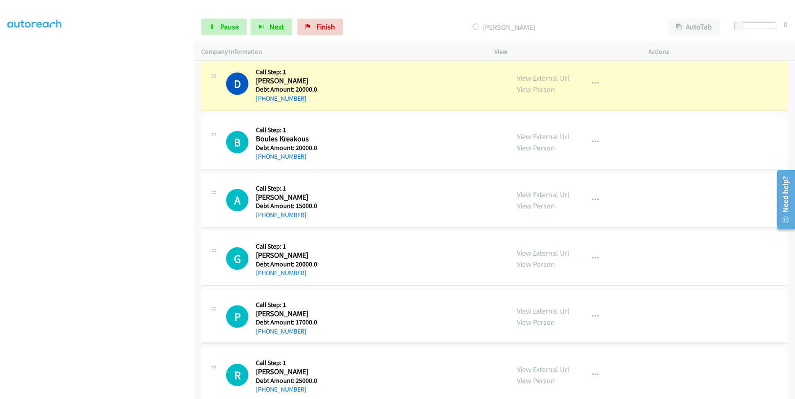
scroll to position [6590, 0]
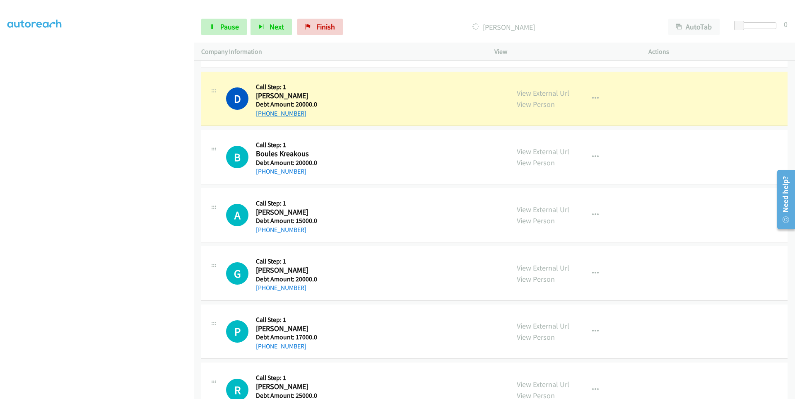
drag, startPoint x: 307, startPoint y: 115, endPoint x: 263, endPoint y: 115, distance: 44.3
click at [263, 115] on div "[PHONE_NUMBER]" at bounding box center [286, 113] width 61 height 10
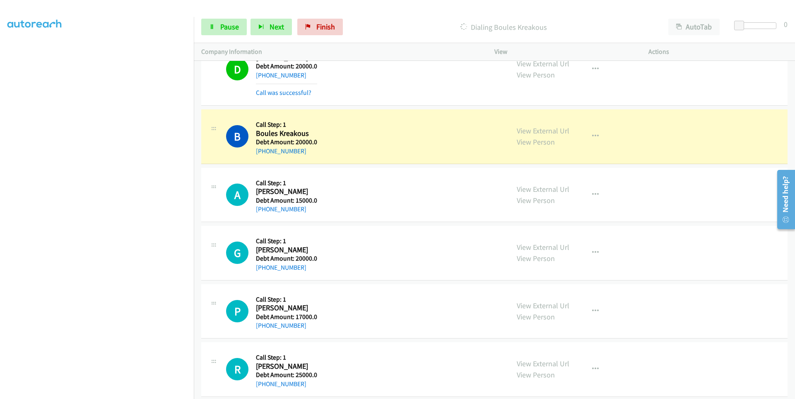
scroll to position [6673, 0]
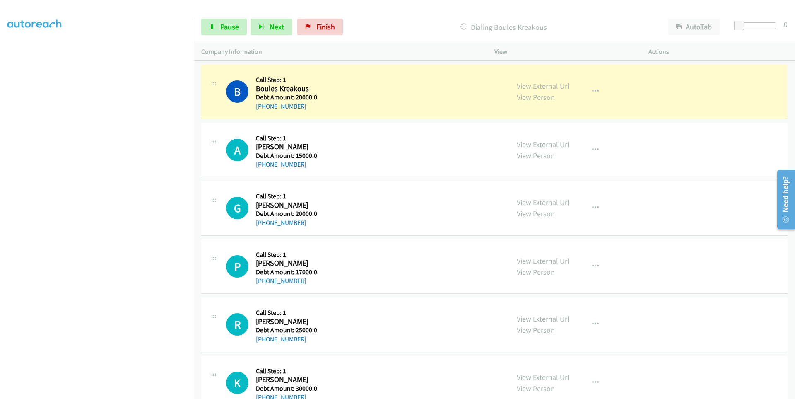
drag, startPoint x: 314, startPoint y: 110, endPoint x: 264, endPoint y: 108, distance: 49.7
click at [264, 108] on div "[PHONE_NUMBER]" at bounding box center [286, 106] width 61 height 10
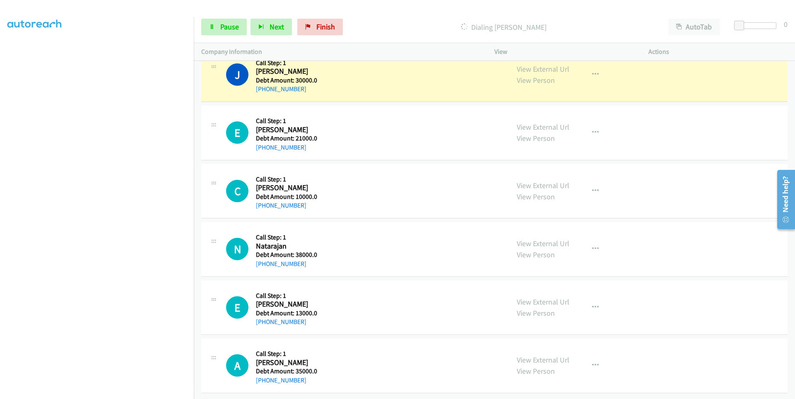
scroll to position [7565, 0]
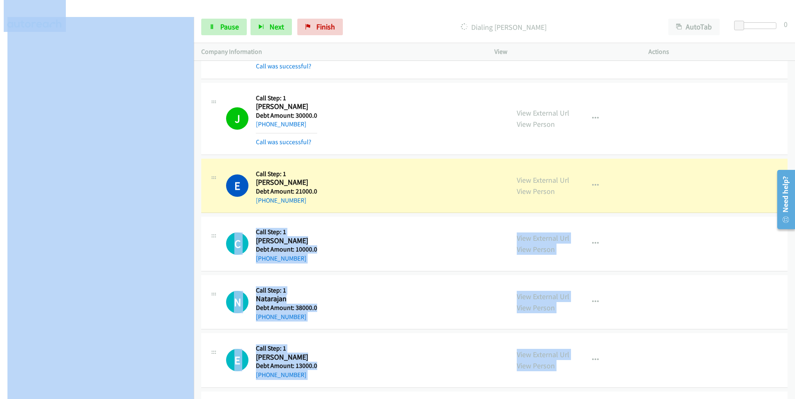
drag, startPoint x: 204, startPoint y: 222, endPoint x: 187, endPoint y: 183, distance: 42.8
click at [180, 39] on main "Start Calls Pause Next Finish Dialing [PERSON_NAME] AutoTab AutoTab 0 Company I…" at bounding box center [397, 19] width 795 height 39
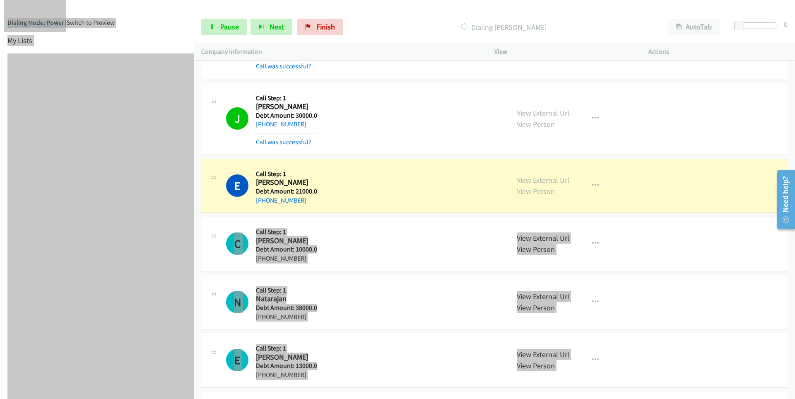
scroll to position [7, 0]
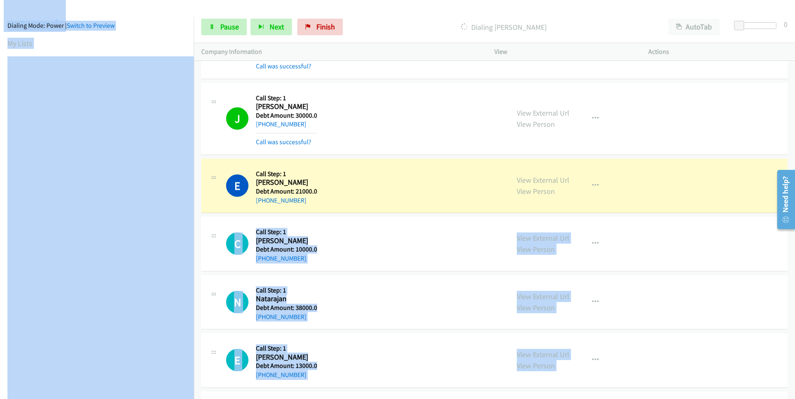
click at [154, 43] on section "My Lists" at bounding box center [96, 43] width 179 height 11
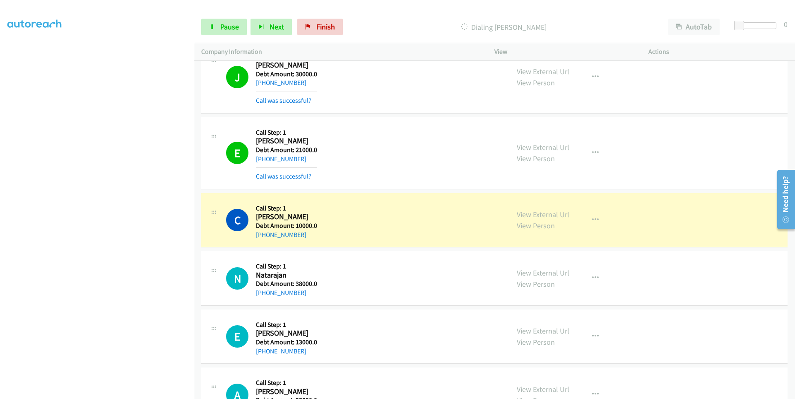
scroll to position [7648, 0]
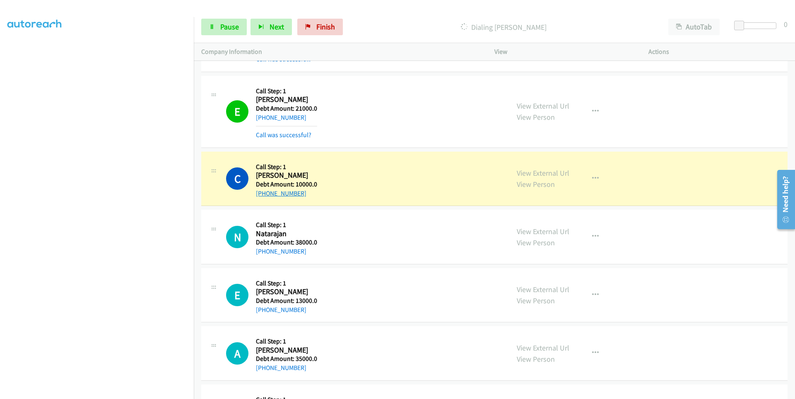
drag, startPoint x: 304, startPoint y: 196, endPoint x: 264, endPoint y: 195, distance: 40.2
click at [264, 195] on div "[PHONE_NUMBER]" at bounding box center [286, 193] width 61 height 10
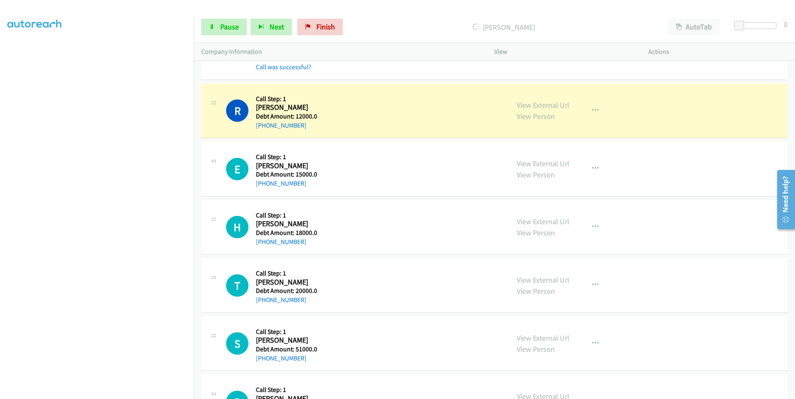
scroll to position [8363, 0]
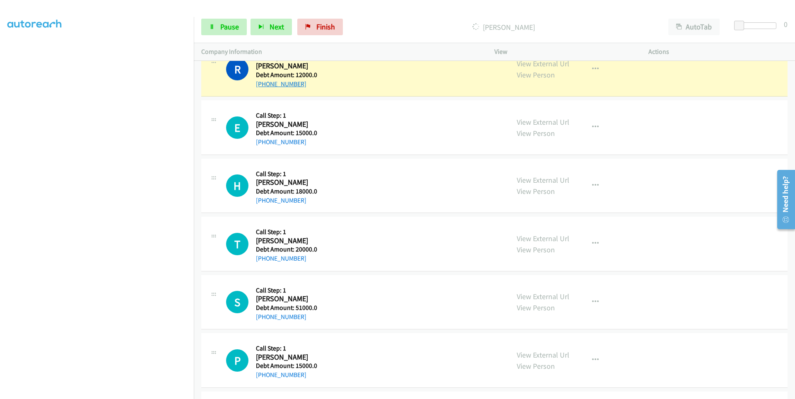
drag, startPoint x: 306, startPoint y: 84, endPoint x: 263, endPoint y: 87, distance: 43.5
click at [263, 87] on div "[PHONE_NUMBER]" at bounding box center [286, 84] width 61 height 10
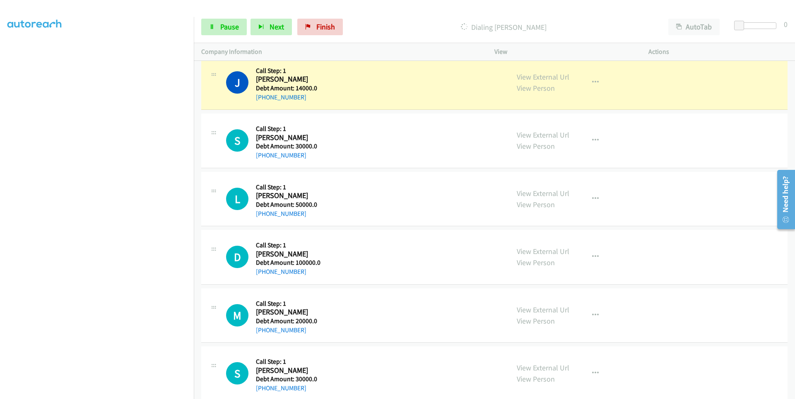
scroll to position [10110, 0]
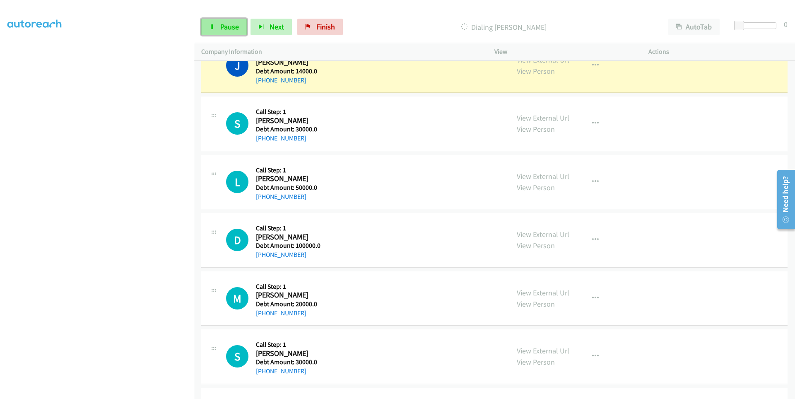
click at [216, 30] on link "Pause" at bounding box center [224, 27] width 46 height 17
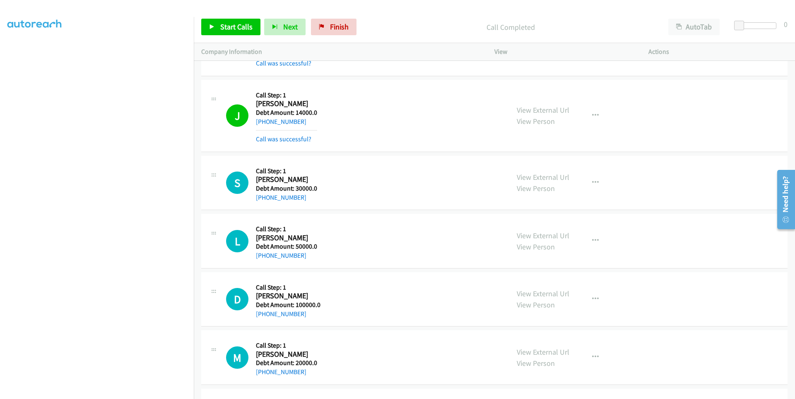
scroll to position [48, 0]
click at [221, 24] on span "Start Calls" at bounding box center [236, 27] width 32 height 10
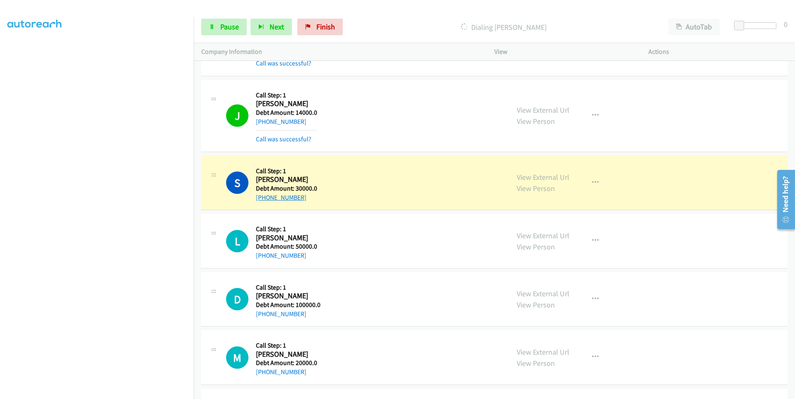
drag, startPoint x: 312, startPoint y: 199, endPoint x: 270, endPoint y: 199, distance: 41.8
click at [264, 199] on div "[PHONE_NUMBER]" at bounding box center [286, 197] width 61 height 10
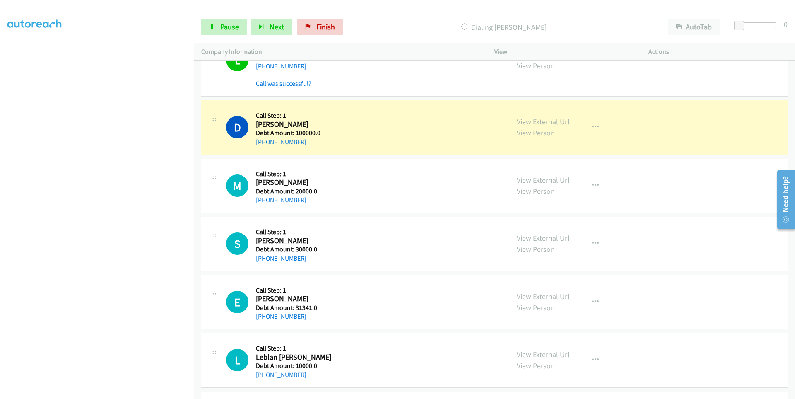
scroll to position [10317, 0]
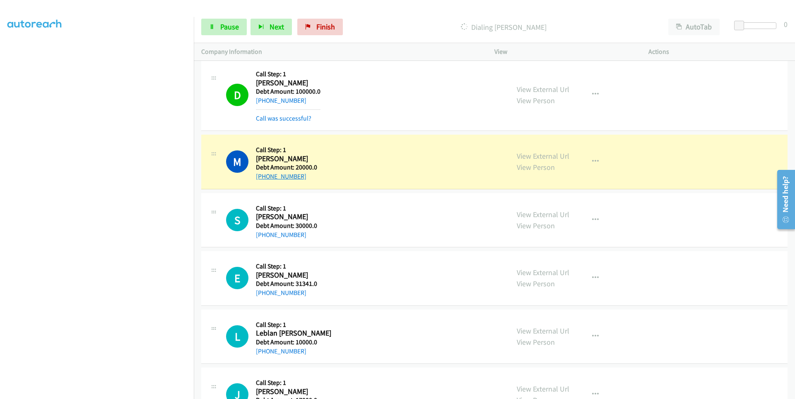
drag, startPoint x: 303, startPoint y: 175, endPoint x: 263, endPoint y: 177, distance: 39.8
click at [263, 177] on div "[PHONE_NUMBER]" at bounding box center [286, 176] width 61 height 10
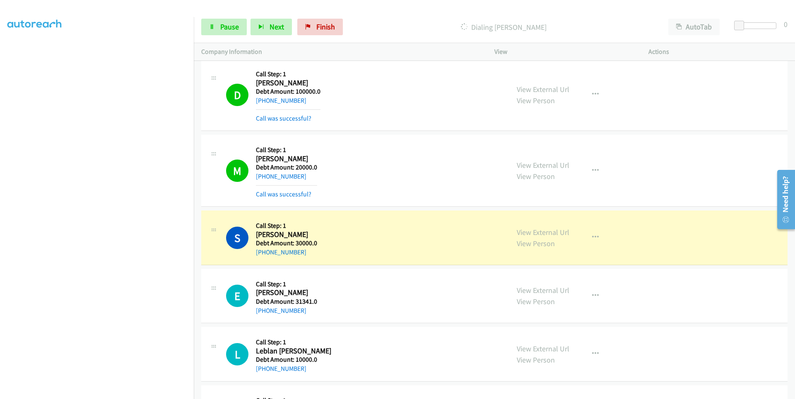
scroll to position [10359, 0]
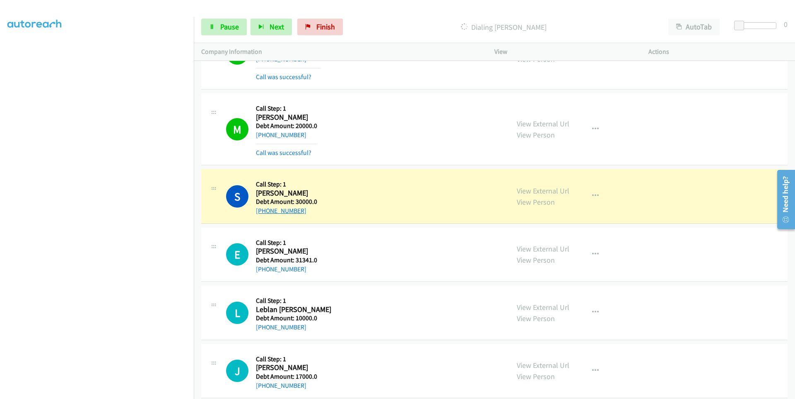
drag, startPoint x: 307, startPoint y: 209, endPoint x: 270, endPoint y: 209, distance: 36.8
click at [262, 213] on div "[PHONE_NUMBER]" at bounding box center [286, 211] width 61 height 10
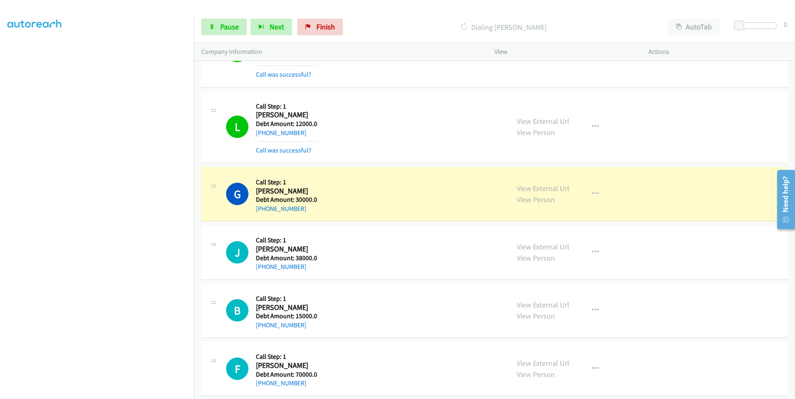
scroll to position [10781, 0]
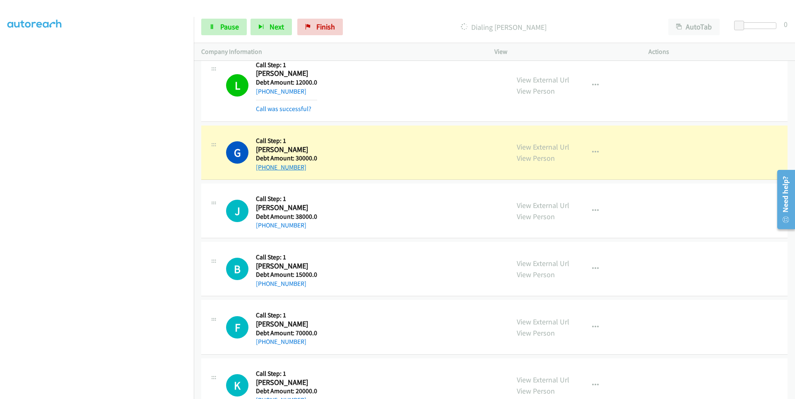
drag, startPoint x: 306, startPoint y: 167, endPoint x: 264, endPoint y: 169, distance: 42.3
click at [264, 169] on div "[PHONE_NUMBER]" at bounding box center [286, 167] width 61 height 10
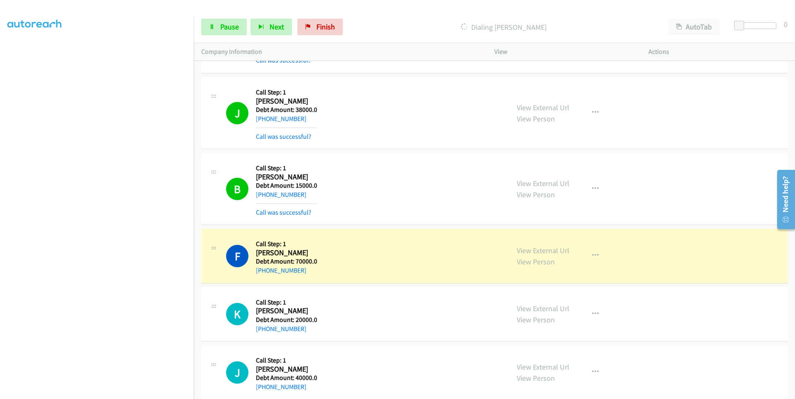
scroll to position [10947, 0]
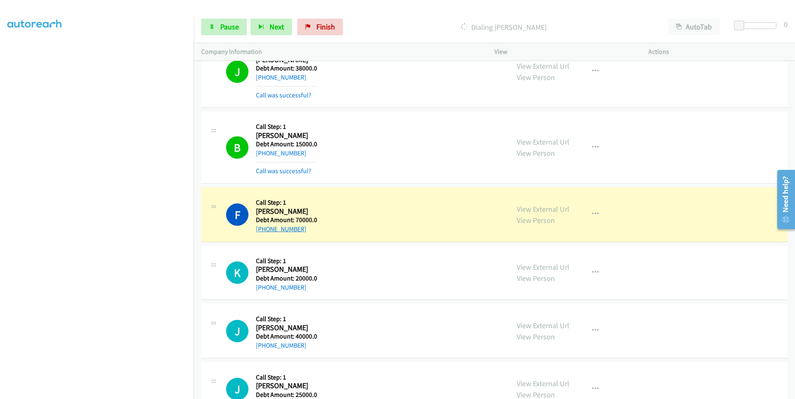
drag, startPoint x: 309, startPoint y: 228, endPoint x: 270, endPoint y: 231, distance: 39.4
click at [263, 233] on div "[PHONE_NUMBER]" at bounding box center [286, 229] width 61 height 10
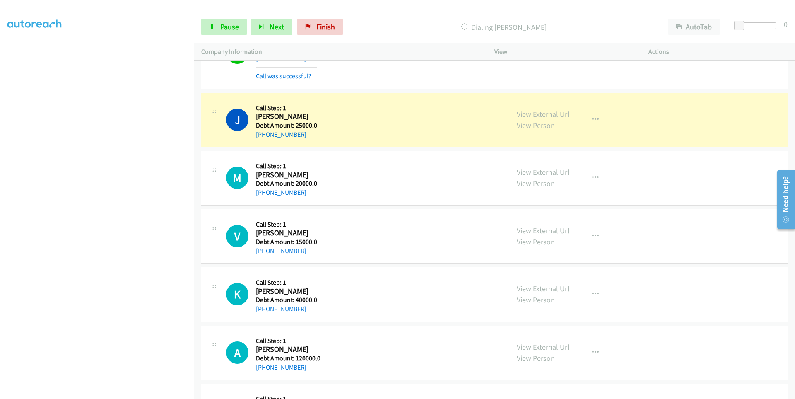
scroll to position [11278, 0]
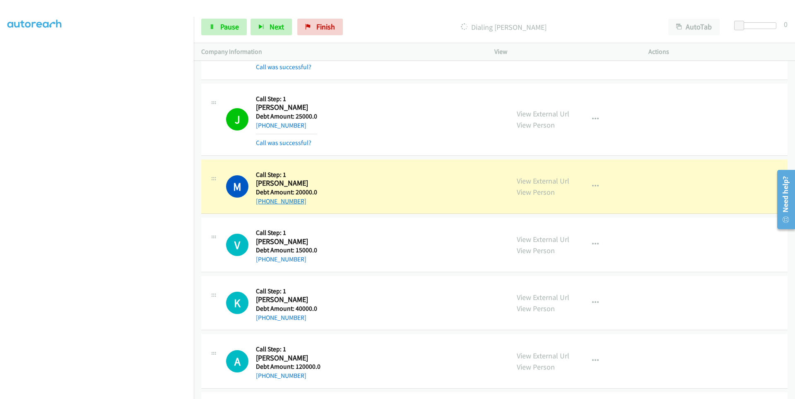
drag, startPoint x: 308, startPoint y: 202, endPoint x: 265, endPoint y: 200, distance: 42.7
click at [264, 200] on div "[PHONE_NUMBER]" at bounding box center [286, 201] width 61 height 10
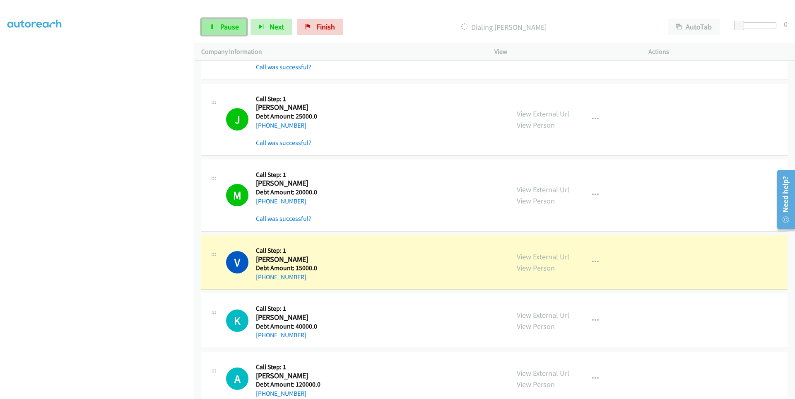
click at [209, 27] on icon at bounding box center [212, 27] width 6 height 6
drag, startPoint x: 312, startPoint y: 277, endPoint x: 263, endPoint y: 279, distance: 49.3
click at [263, 279] on div "[PHONE_NUMBER]" at bounding box center [286, 277] width 61 height 10
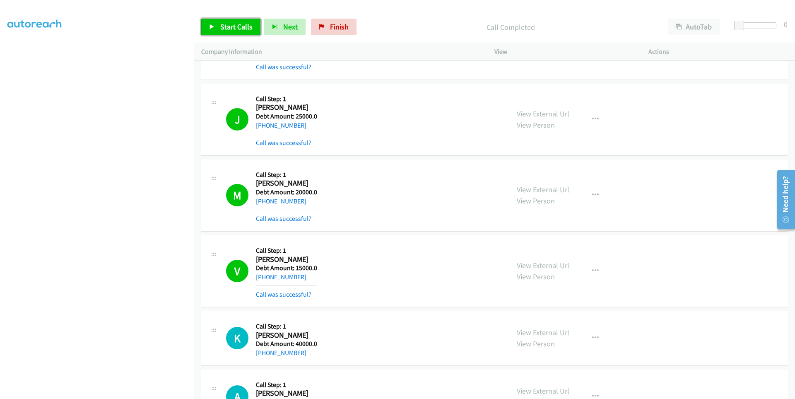
click at [236, 26] on span "Start Calls" at bounding box center [236, 27] width 32 height 10
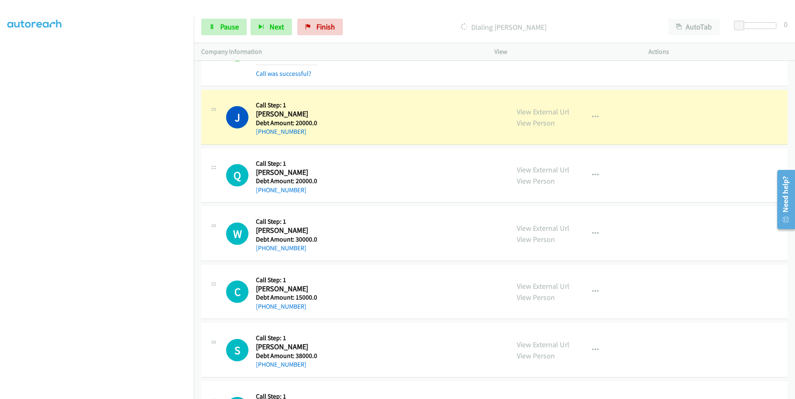
scroll to position [11733, 0]
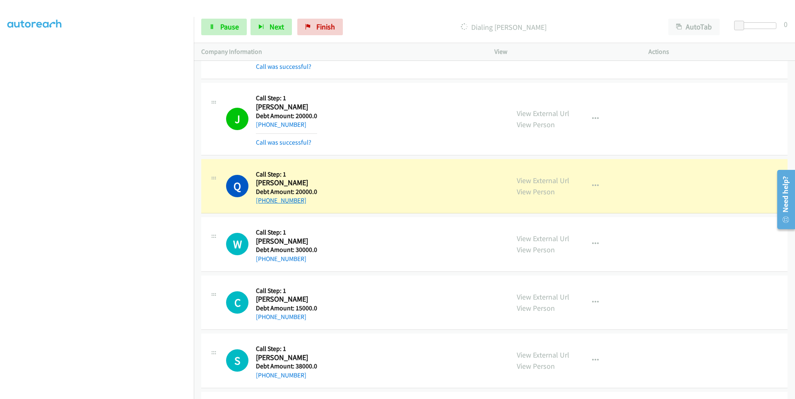
drag, startPoint x: 312, startPoint y: 202, endPoint x: 269, endPoint y: 200, distance: 42.6
click at [264, 204] on div "[PHONE_NUMBER]" at bounding box center [286, 200] width 61 height 10
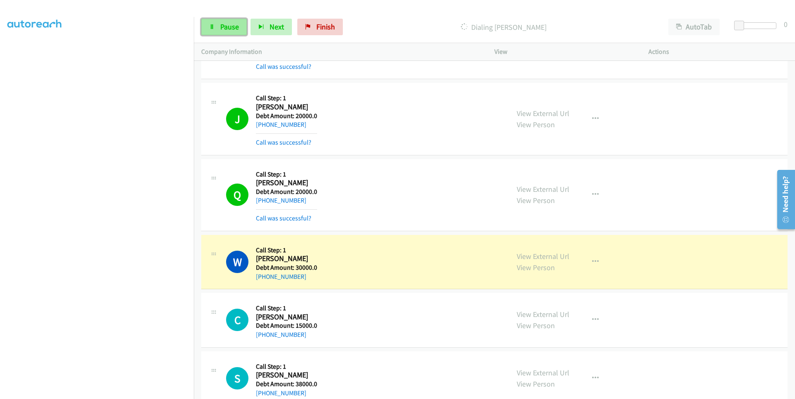
click at [223, 24] on span "Pause" at bounding box center [229, 27] width 19 height 10
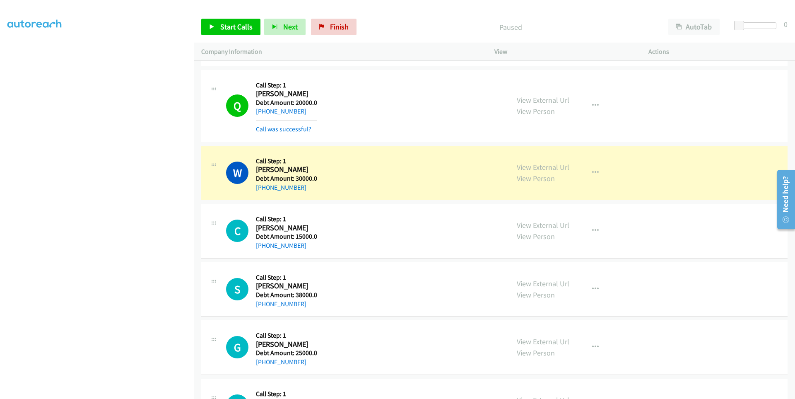
scroll to position [11868, 0]
